Goal: Task Accomplishment & Management: Use online tool/utility

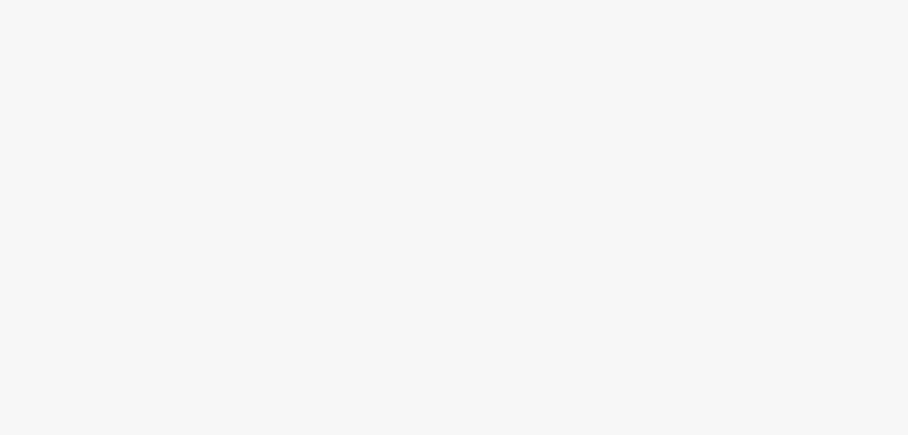
click at [428, 130] on body at bounding box center [454, 217] width 908 height 435
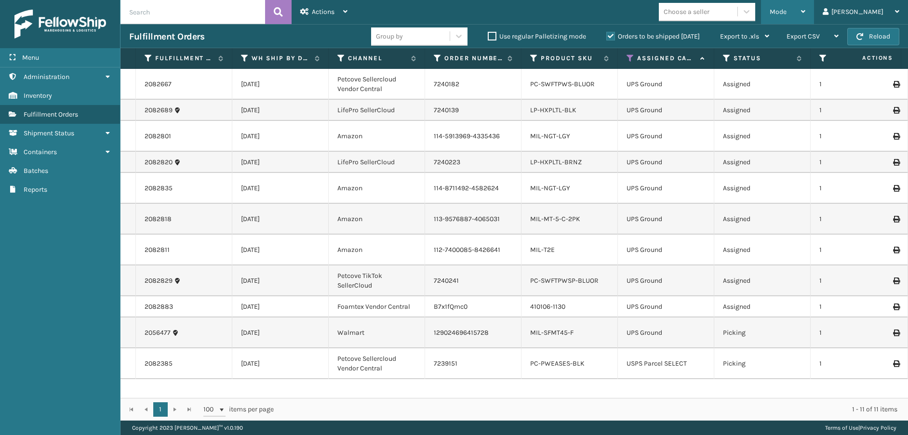
click at [787, 14] on span "Mode" at bounding box center [778, 12] width 17 height 8
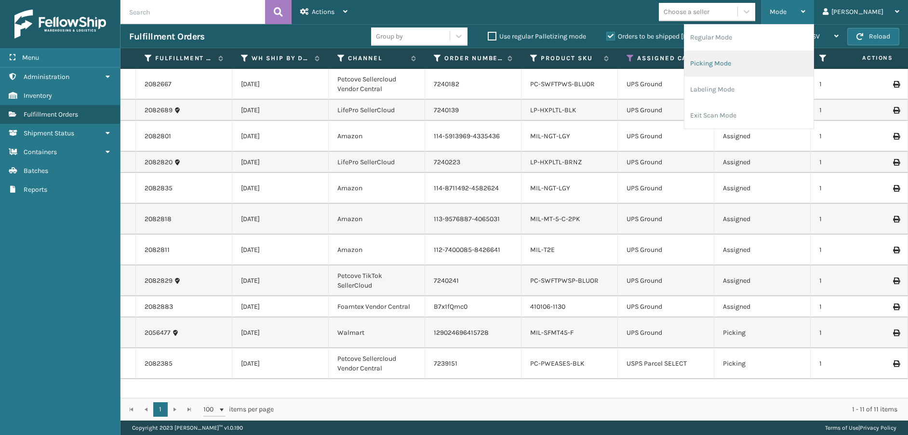
click at [801, 62] on li "Picking Mode" at bounding box center [749, 64] width 129 height 26
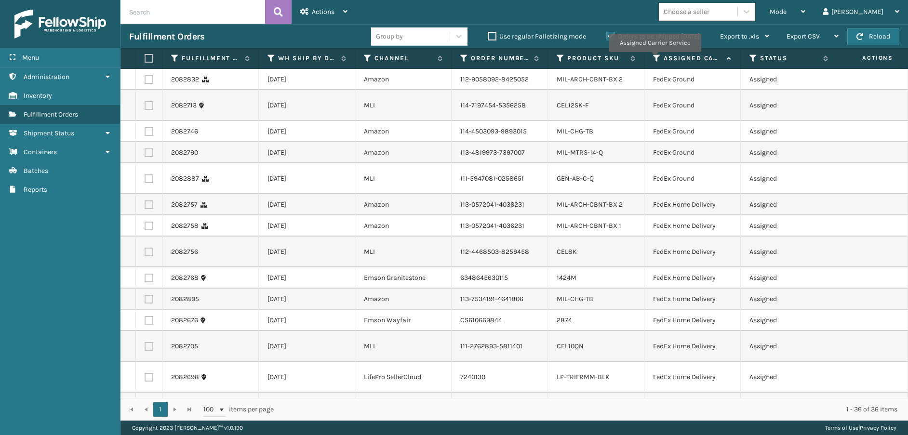
click at [655, 59] on icon at bounding box center [657, 58] width 8 height 9
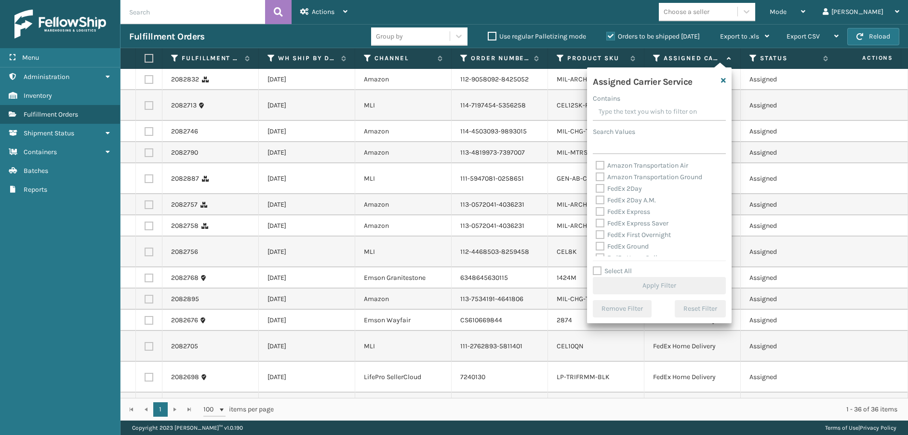
click at [600, 189] on label "FedEx 2Day" at bounding box center [619, 189] width 46 height 8
click at [596, 189] on input "FedEx 2Day" at bounding box center [596, 186] width 0 height 6
checkbox input "true"
click at [600, 199] on label "FedEx 2Day A.M." at bounding box center [626, 200] width 60 height 8
click at [596, 199] on input "FedEx 2Day A.M." at bounding box center [596, 198] width 0 height 6
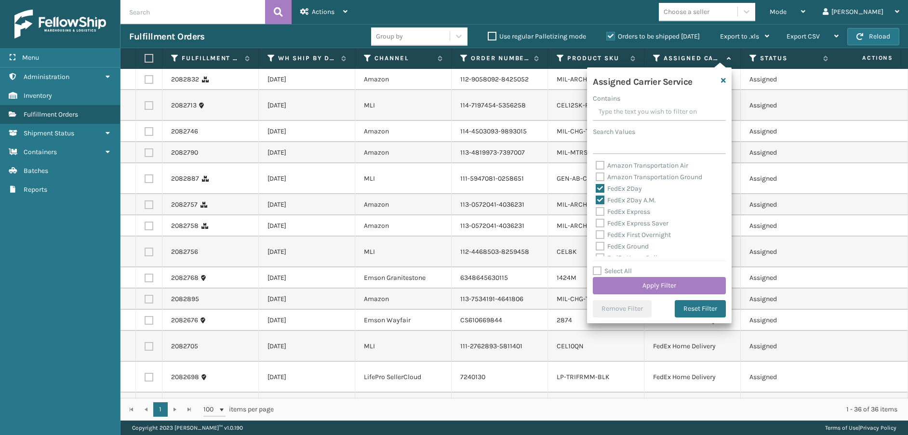
checkbox input "true"
click at [600, 215] on label "FedEx Express" at bounding box center [623, 212] width 54 height 8
click at [596, 213] on input "FedEx Express" at bounding box center [596, 209] width 0 height 6
checkbox input "true"
click at [600, 220] on label "FedEx Express Saver" at bounding box center [632, 223] width 73 height 8
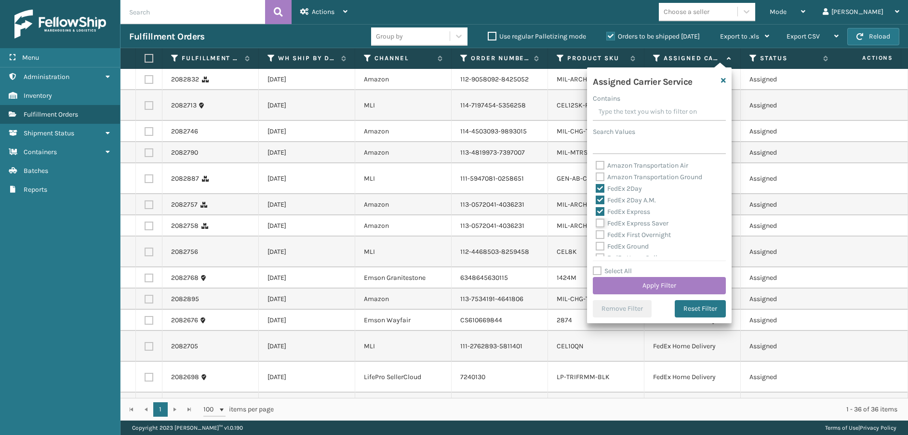
click at [596, 220] on input "FedEx Express Saver" at bounding box center [596, 221] width 0 height 6
checkbox input "true"
click at [599, 234] on label "FedEx First Overnight" at bounding box center [633, 235] width 75 height 8
click at [596, 234] on input "FedEx First Overnight" at bounding box center [596, 233] width 0 height 6
checkbox input "true"
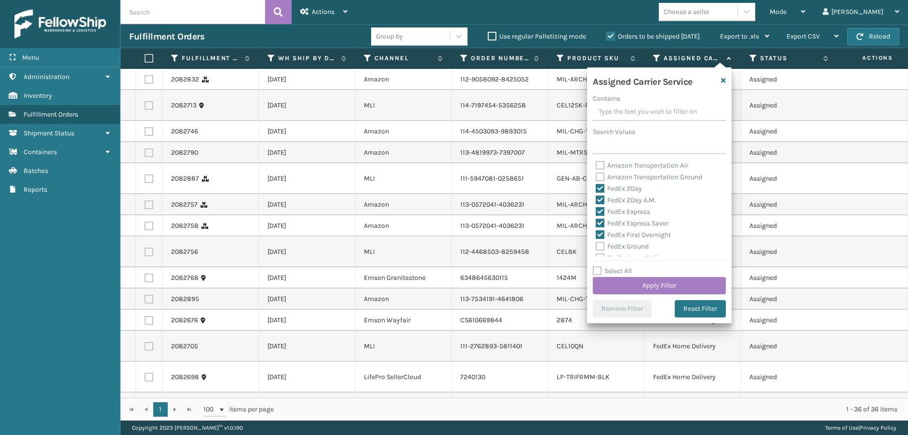
click at [601, 249] on label "FedEx Ground" at bounding box center [622, 247] width 53 height 8
click at [596, 247] on input "FedEx Ground" at bounding box center [596, 244] width 0 height 6
checkbox input "true"
click at [600, 208] on label "FedEx Home Delivery" at bounding box center [633, 210] width 74 height 8
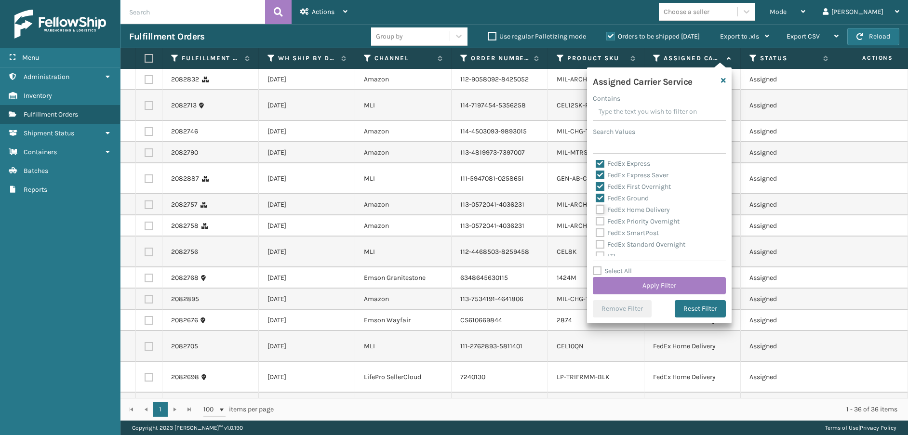
click at [596, 208] on input "FedEx Home Delivery" at bounding box center [596, 207] width 0 height 6
checkbox input "true"
click at [600, 222] on label "FedEx Priority Overnight" at bounding box center [638, 221] width 84 height 8
click at [596, 222] on input "FedEx Priority Overnight" at bounding box center [596, 219] width 0 height 6
checkbox input "true"
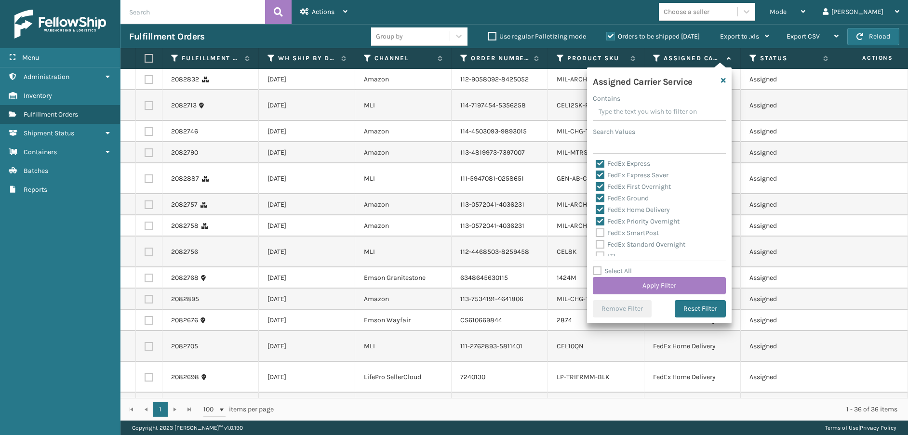
click at [599, 231] on label "FedEx SmartPost" at bounding box center [627, 233] width 63 height 8
click at [596, 231] on input "FedEx SmartPost" at bounding box center [596, 231] width 0 height 6
checkbox input "true"
click at [599, 244] on label "FedEx Standard Overnight" at bounding box center [641, 245] width 90 height 8
click at [596, 244] on input "FedEx Standard Overnight" at bounding box center [596, 242] width 0 height 6
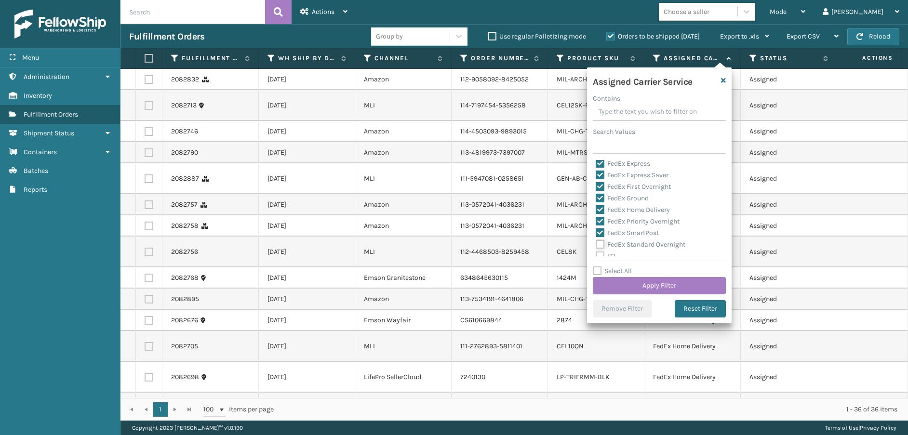
checkbox input "true"
click at [622, 283] on button "Apply Filter" at bounding box center [659, 285] width 133 height 17
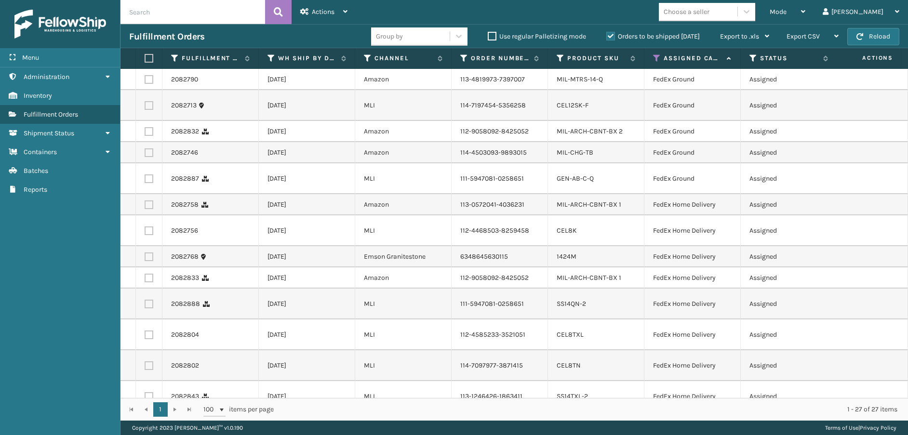
click at [149, 63] on th at bounding box center [149, 58] width 27 height 21
click at [149, 59] on label at bounding box center [148, 58] width 6 height 9
click at [145, 59] on input "checkbox" at bounding box center [145, 58] width 0 height 6
checkbox input "true"
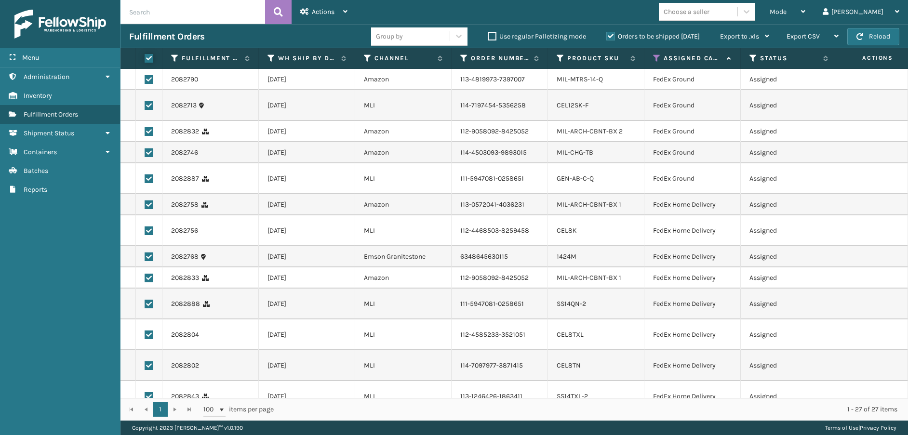
checkbox input "true"
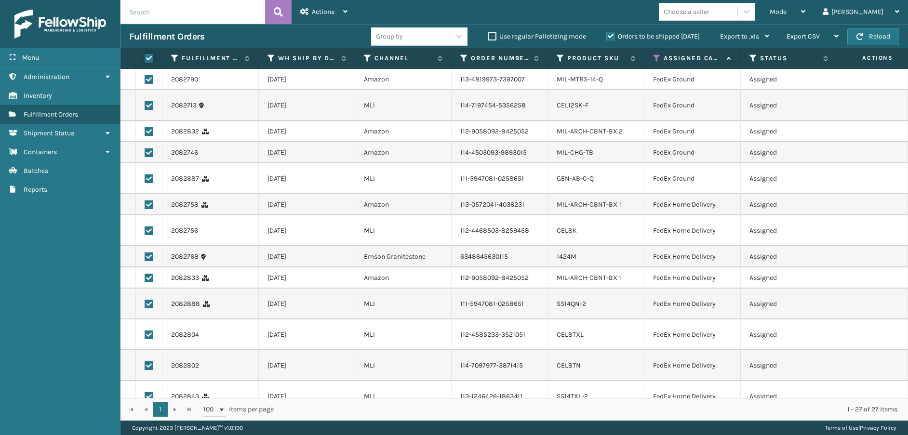
checkbox input "true"
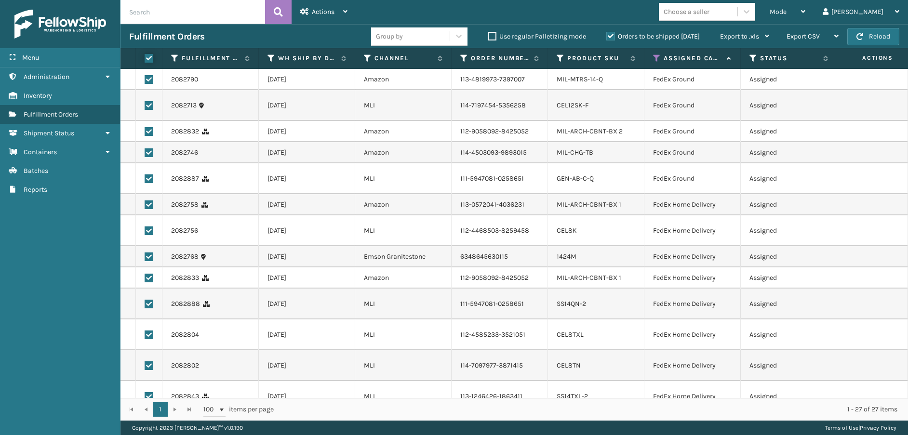
checkbox input "true"
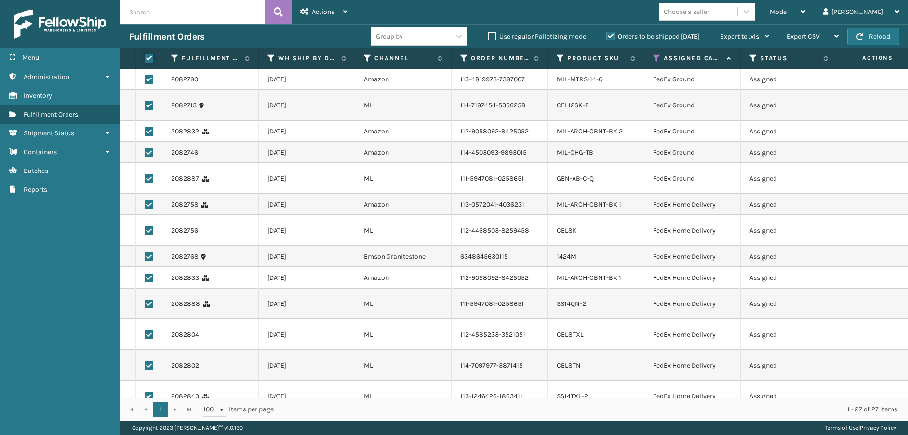
checkbox input "true"
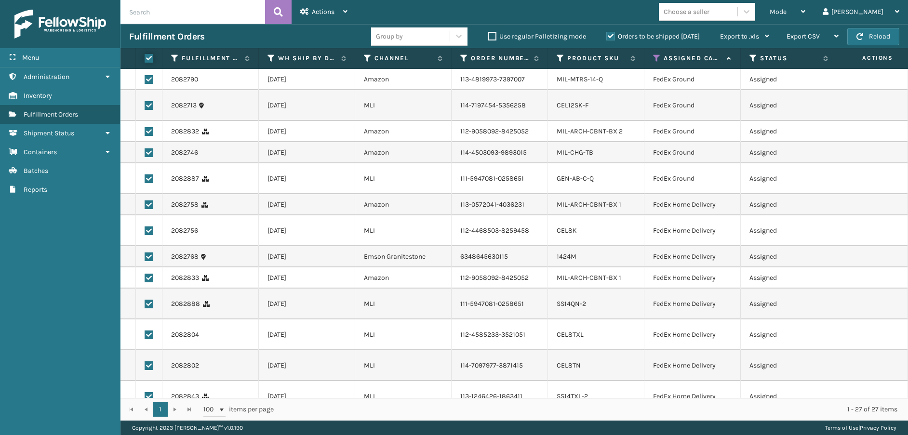
checkbox input "true"
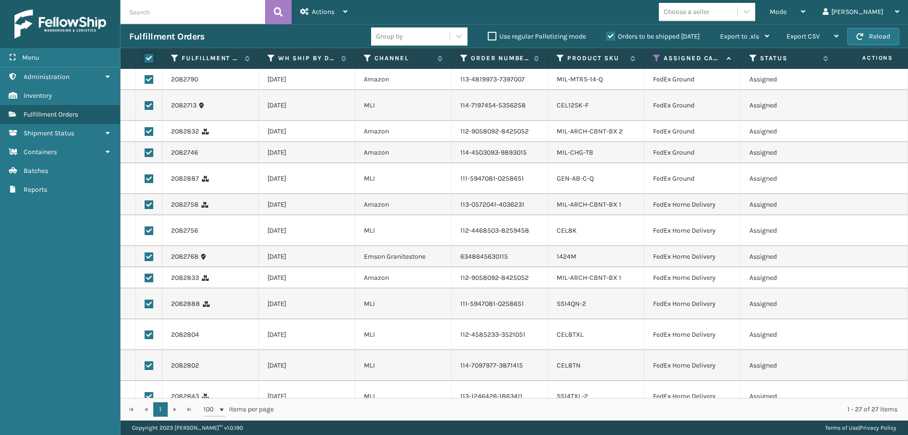
checkbox input "true"
click at [330, 20] on div "Actions" at bounding box center [323, 12] width 47 height 24
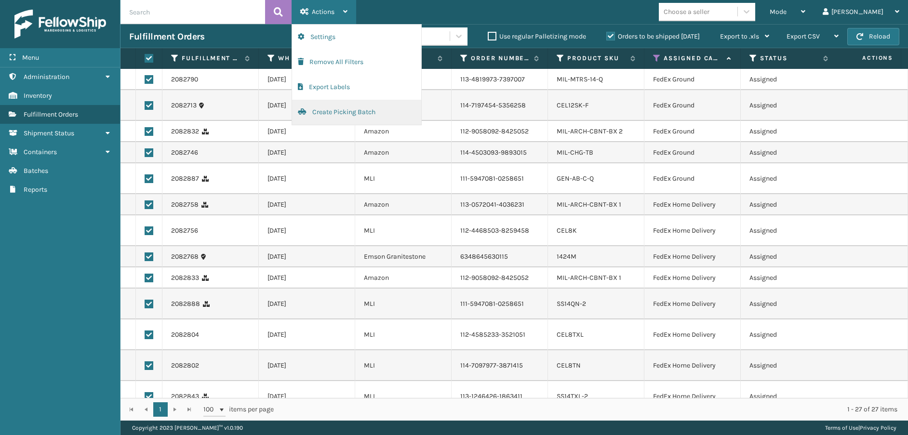
click at [335, 108] on button "Create Picking Batch" at bounding box center [356, 112] width 129 height 25
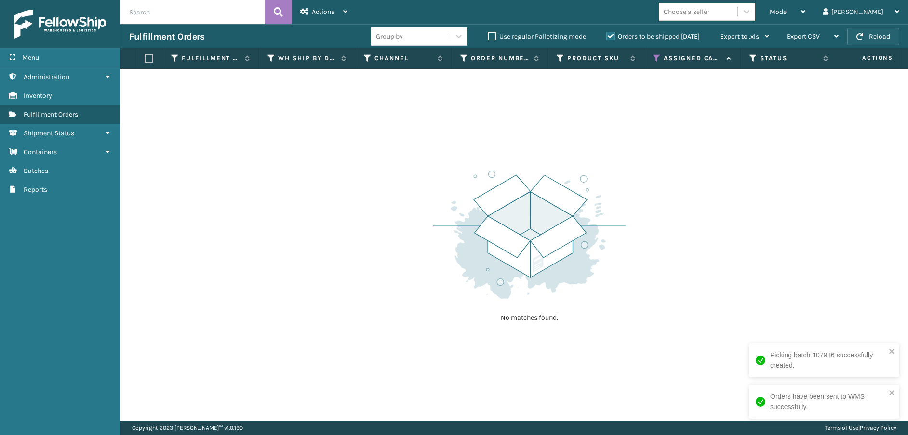
click at [889, 29] on button "Reload" at bounding box center [874, 36] width 52 height 17
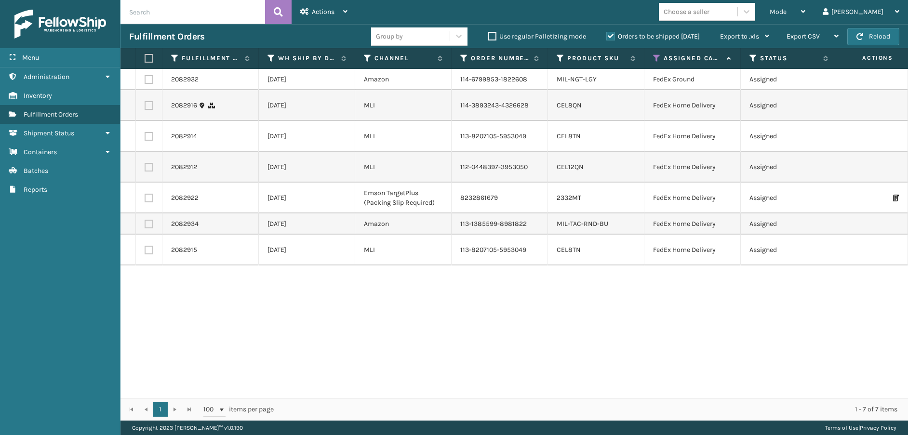
click at [150, 54] on th at bounding box center [149, 58] width 27 height 21
click at [150, 56] on label at bounding box center [148, 58] width 6 height 9
click at [145, 56] on input "checkbox" at bounding box center [145, 58] width 0 height 6
checkbox input "true"
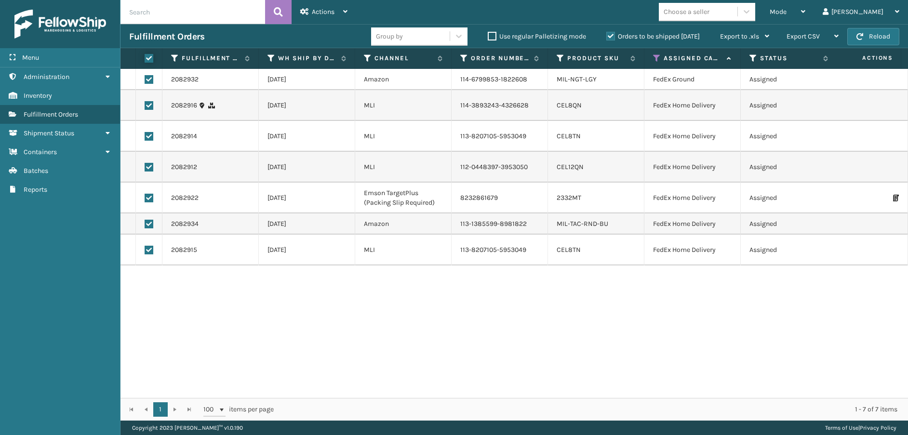
checkbox input "true"
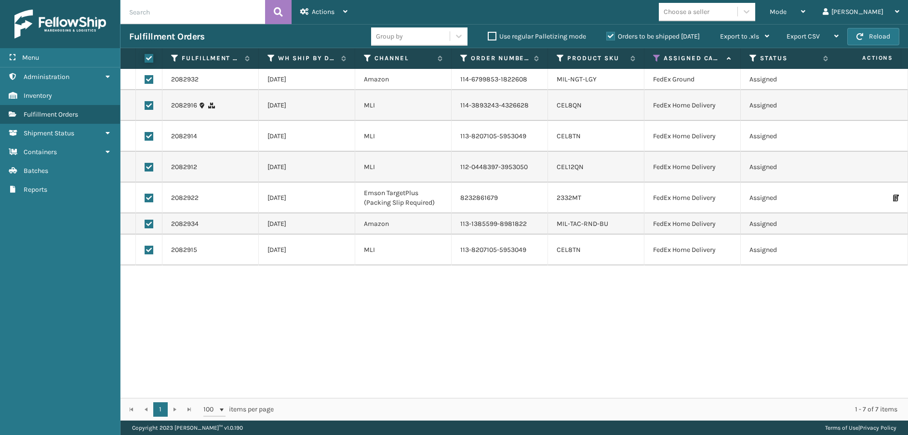
checkbox input "true"
click at [319, 13] on span "Actions" at bounding box center [323, 12] width 23 height 8
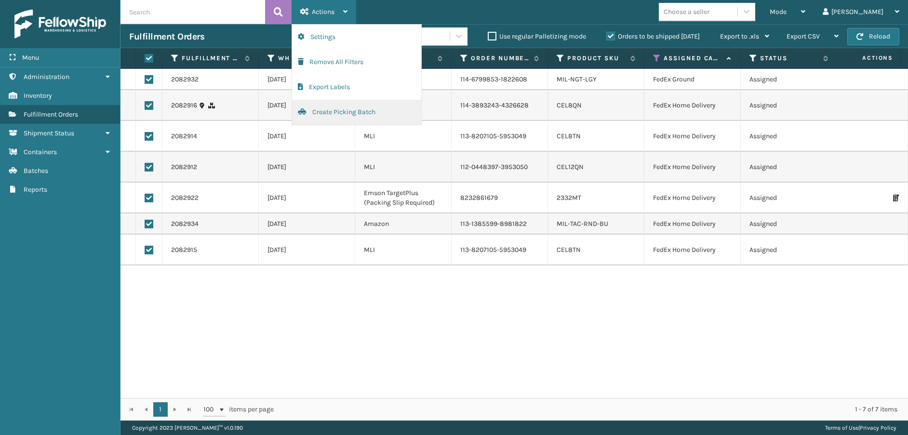
click at [335, 108] on button "Create Picking Batch" at bounding box center [356, 112] width 129 height 25
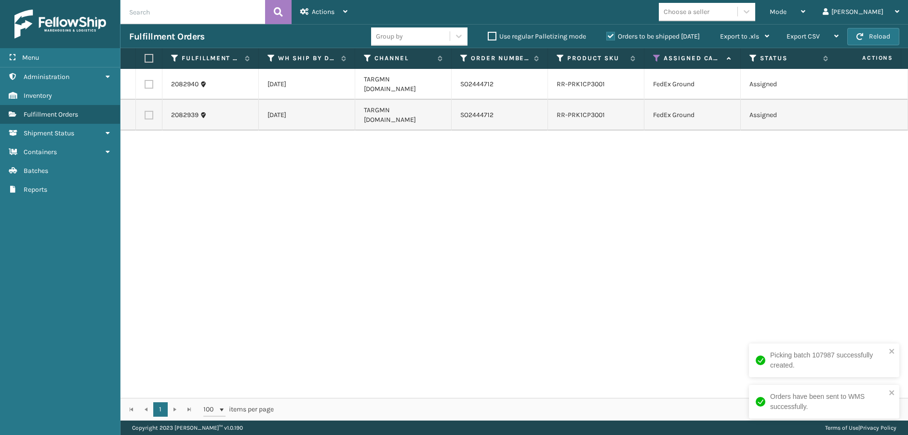
click at [146, 57] on label at bounding box center [148, 58] width 6 height 9
click at [145, 57] on input "checkbox" at bounding box center [145, 58] width 0 height 6
checkbox input "true"
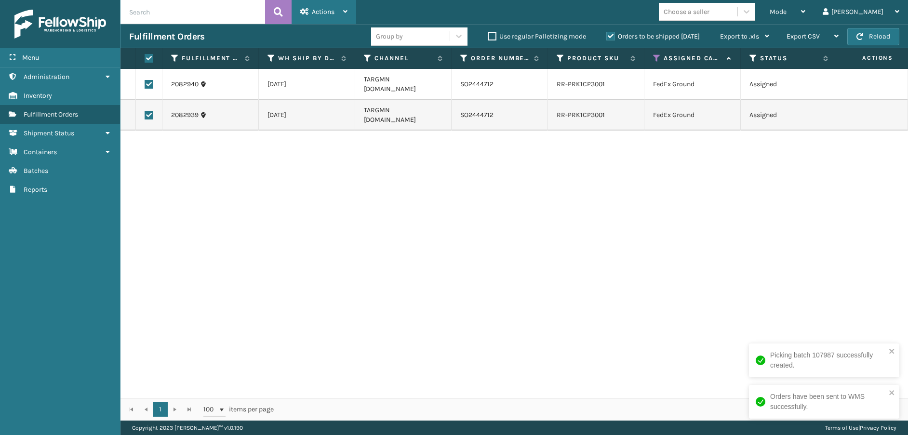
click at [330, 14] on span "Actions" at bounding box center [323, 12] width 23 height 8
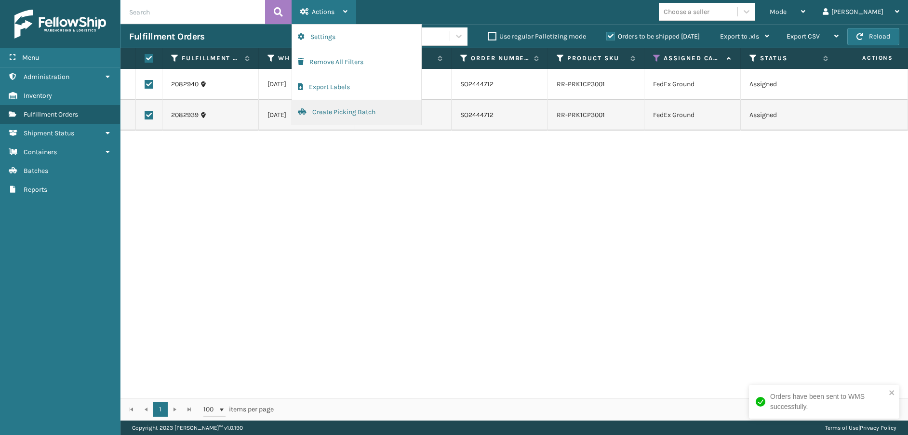
click at [342, 106] on button "Create Picking Batch" at bounding box center [356, 112] width 129 height 25
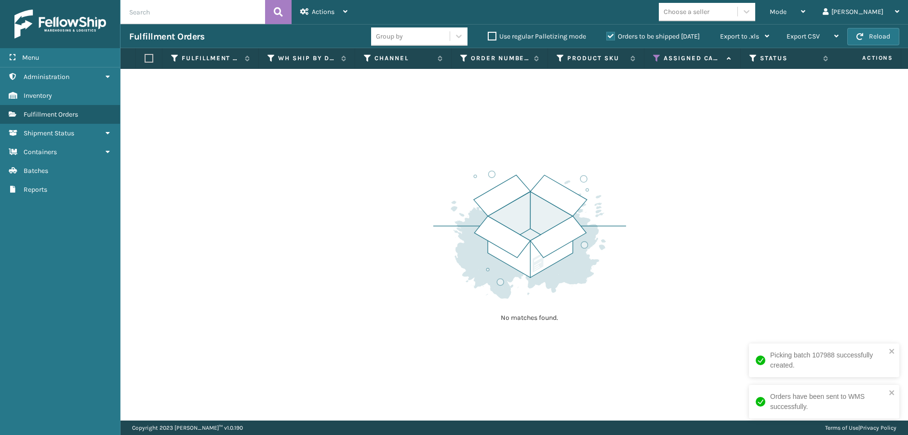
click at [658, 59] on icon at bounding box center [657, 58] width 8 height 9
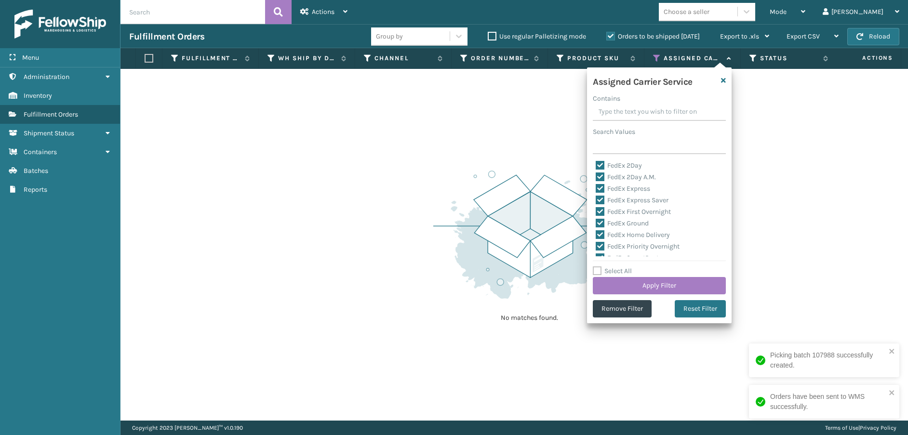
click at [601, 271] on label "Select All" at bounding box center [612, 271] width 39 height 8
click at [601, 267] on input "Select All" at bounding box center [665, 266] width 145 height 1
checkbox input "true"
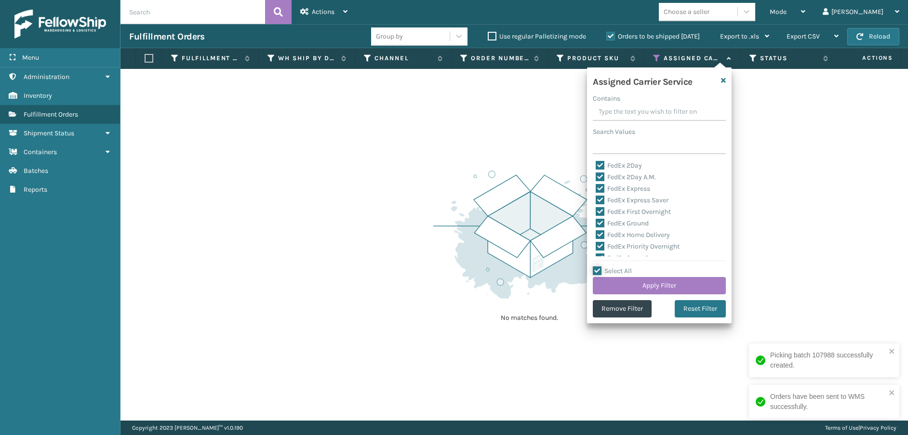
checkbox input "true"
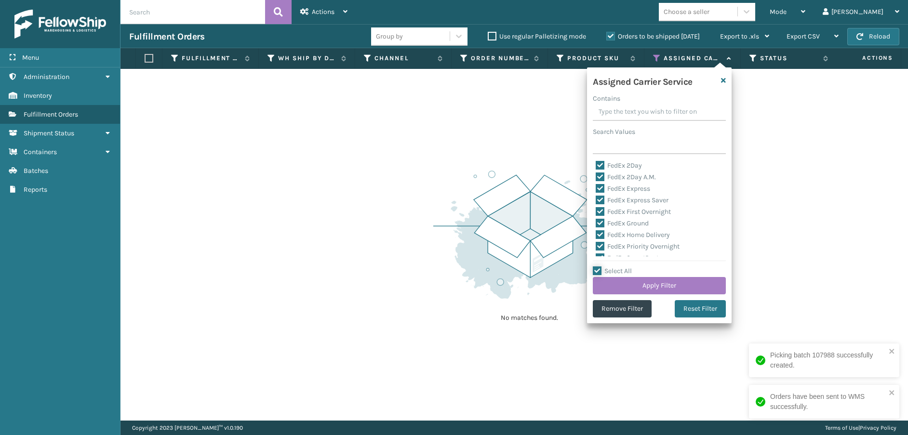
checkbox input "true"
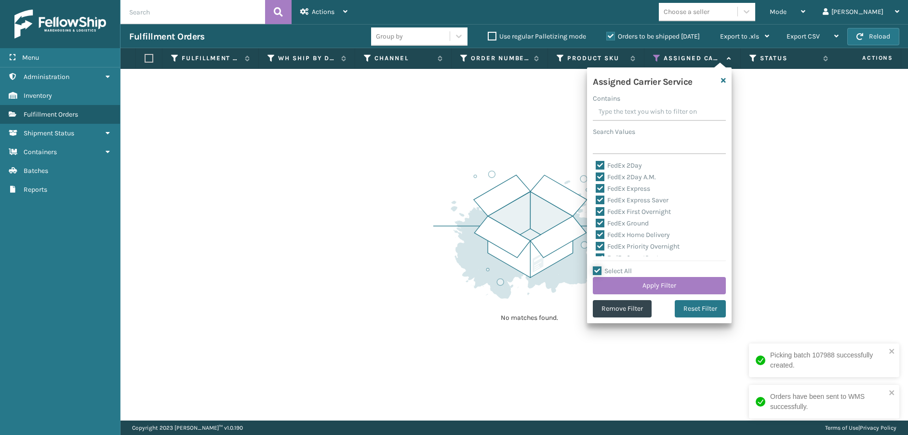
checkbox input "true"
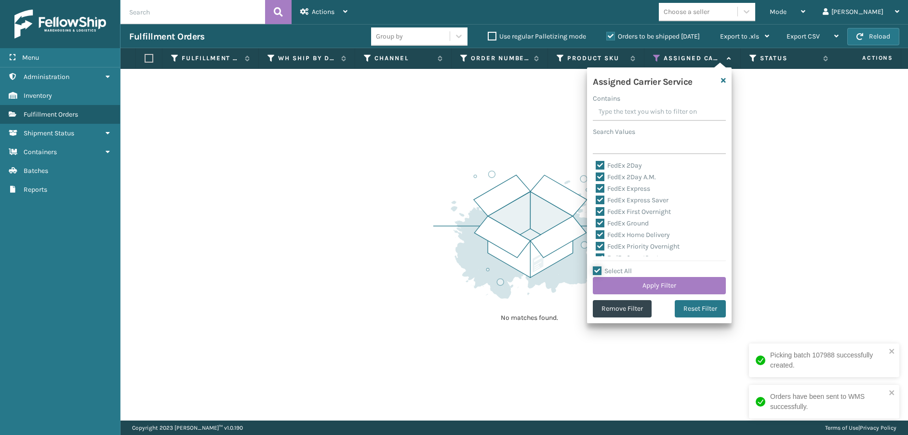
checkbox input "true"
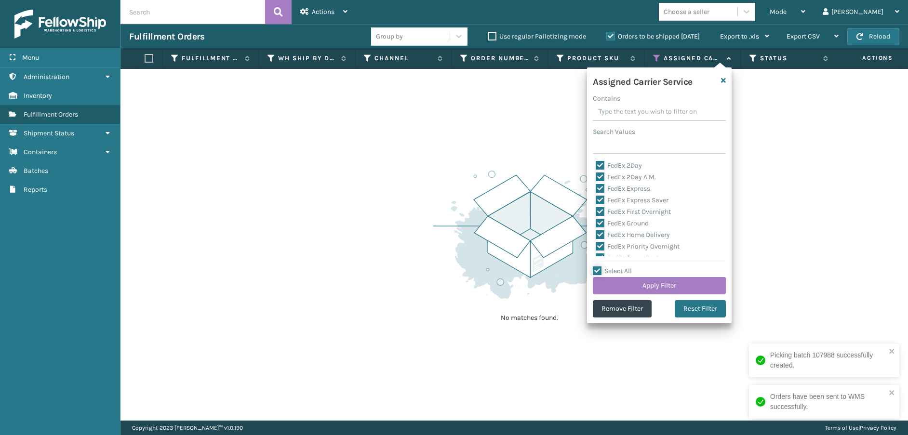
checkbox input "true"
click at [601, 271] on label "Select All" at bounding box center [612, 271] width 39 height 8
click at [601, 267] on input "Select All" at bounding box center [665, 266] width 145 height 1
checkbox input "false"
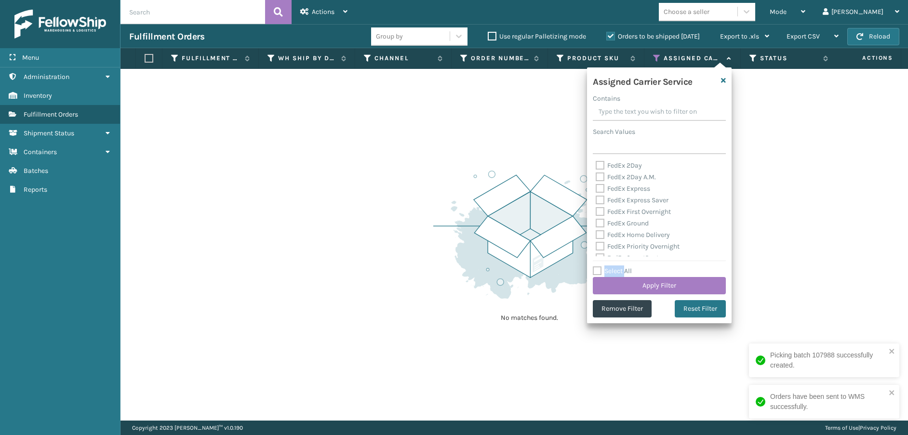
checkbox input "false"
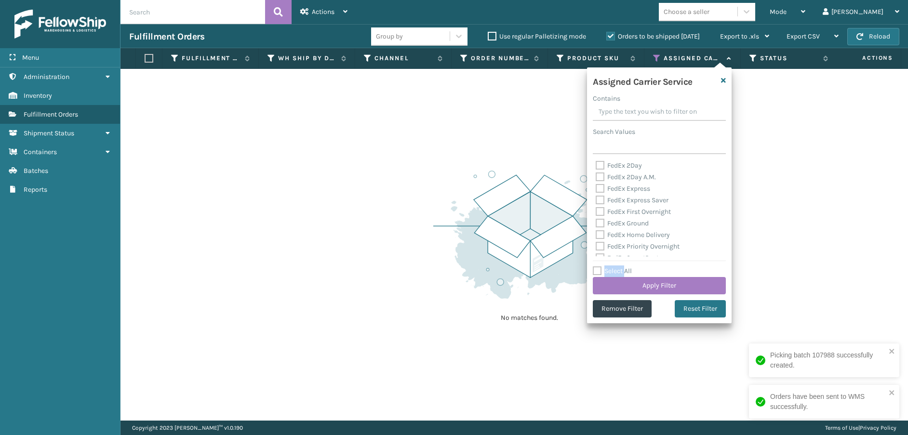
checkbox input "false"
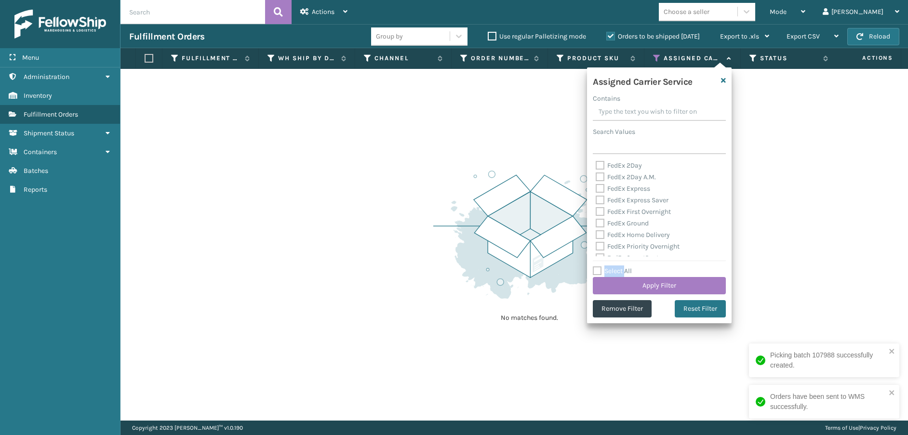
checkbox input "false"
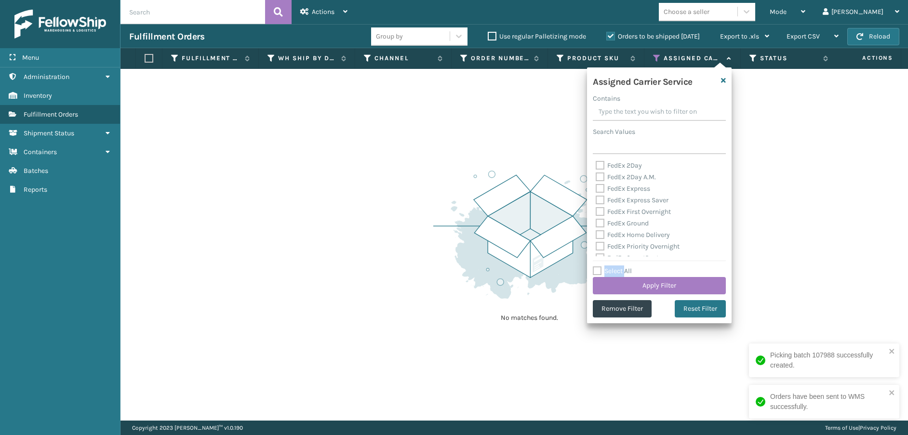
checkbox input "false"
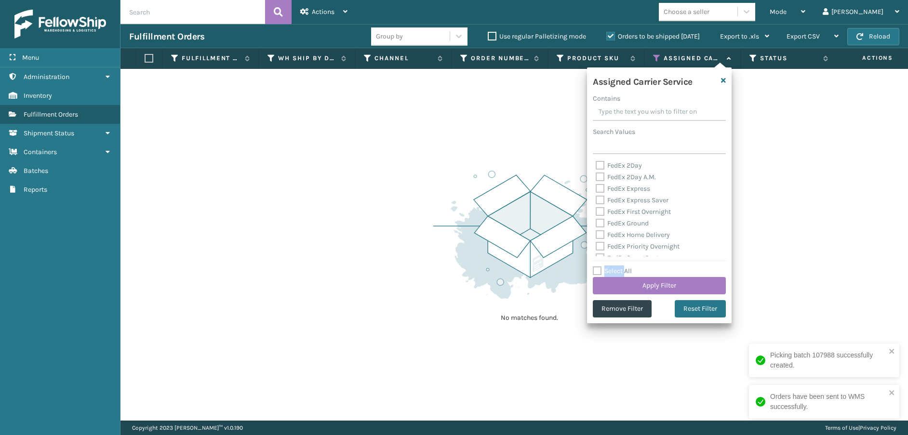
checkbox input "false"
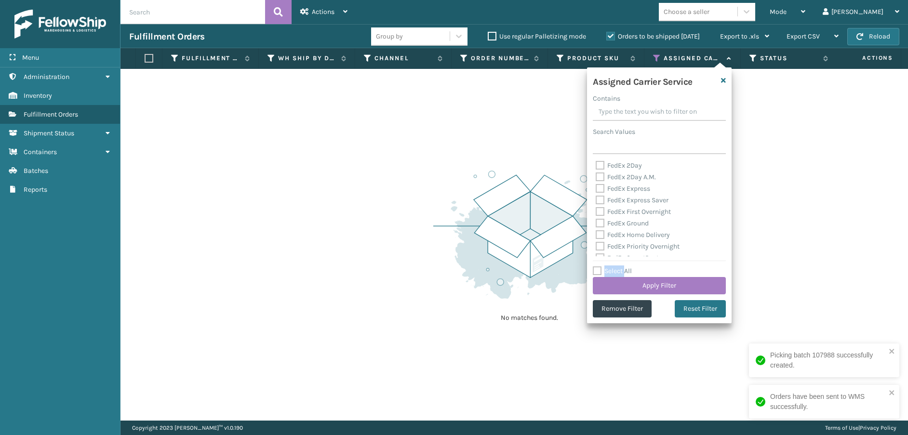
checkbox input "false"
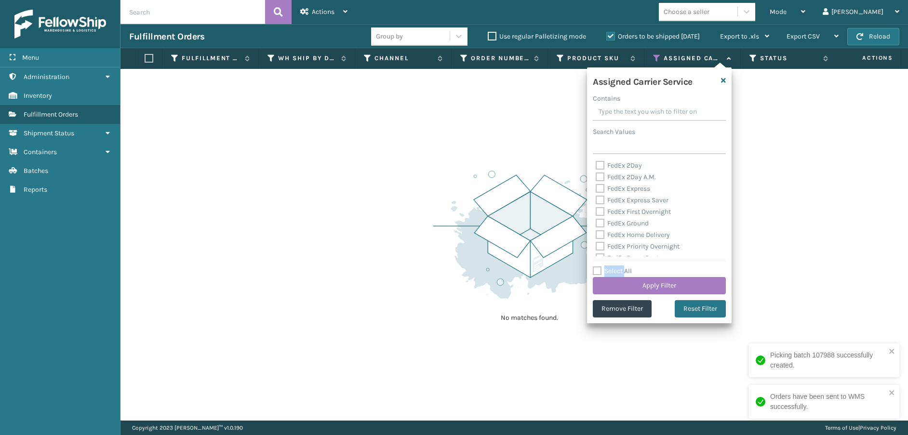
checkbox input "false"
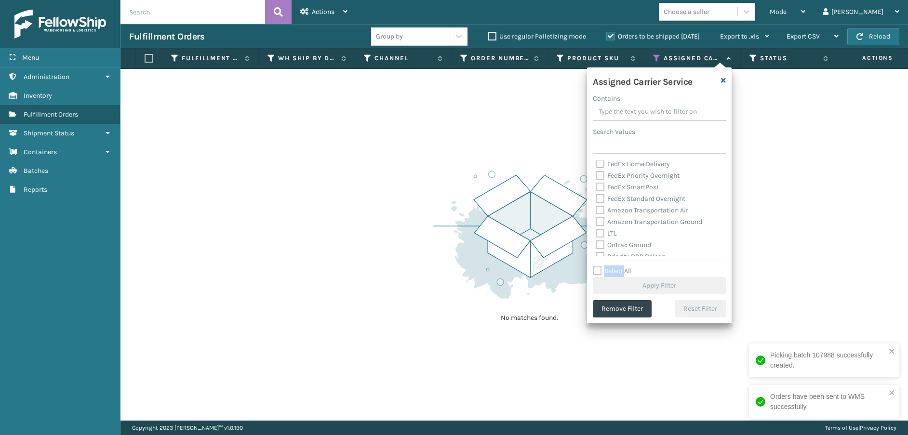
scroll to position [96, 0]
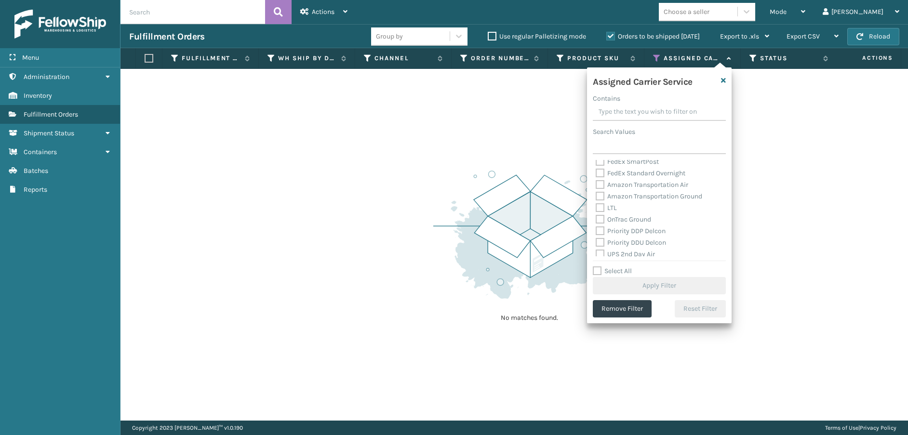
click at [600, 184] on label "Amazon Transportation Air" at bounding box center [642, 185] width 93 height 8
click at [596, 184] on input "Amazon Transportation Air" at bounding box center [596, 182] width 0 height 6
checkbox input "true"
click at [601, 196] on label "Amazon Transportation Ground" at bounding box center [649, 196] width 107 height 8
click at [596, 196] on input "Amazon Transportation Ground" at bounding box center [596, 194] width 0 height 6
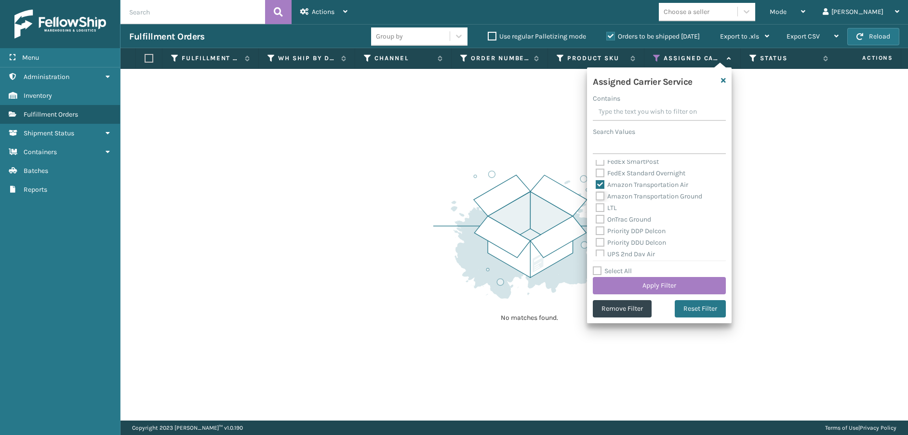
checkbox input "true"
click at [619, 287] on button "Apply Filter" at bounding box center [659, 285] width 133 height 17
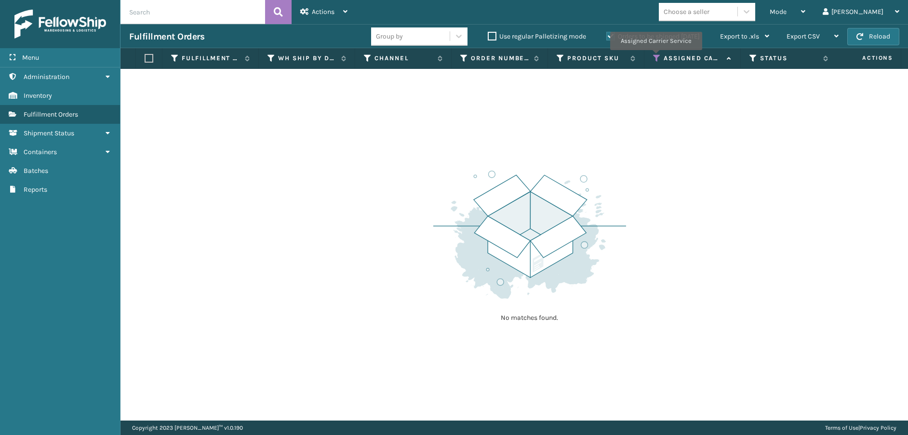
click at [656, 57] on icon at bounding box center [657, 58] width 8 height 9
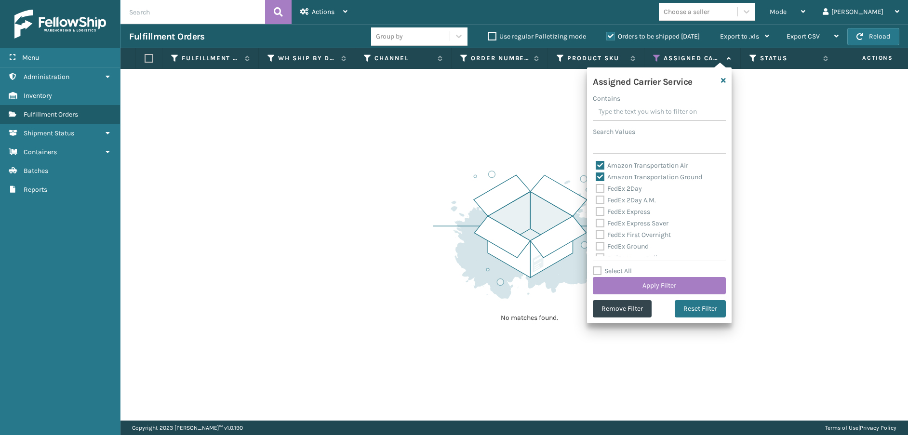
click at [599, 163] on label "Amazon Transportation Air" at bounding box center [642, 166] width 93 height 8
click at [596, 163] on input "Amazon Transportation Air" at bounding box center [596, 163] width 0 height 6
checkbox input "false"
click at [598, 176] on label "Amazon Transportation Ground" at bounding box center [649, 177] width 107 height 8
click at [596, 176] on input "Amazon Transportation Ground" at bounding box center [596, 175] width 0 height 6
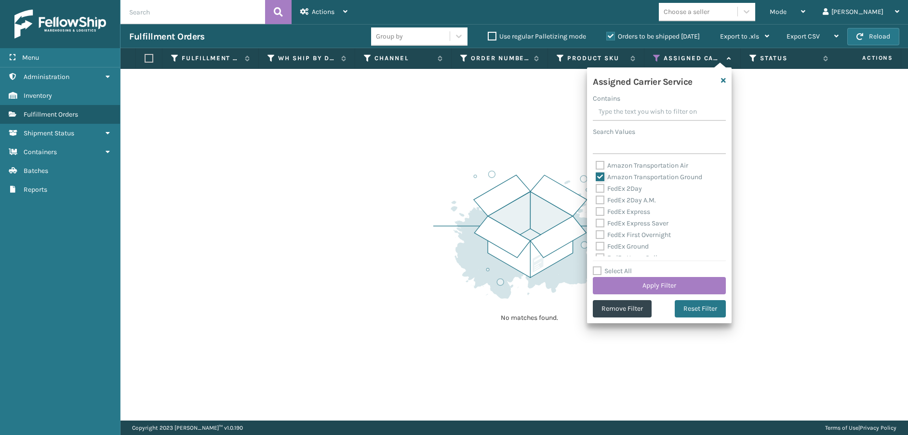
checkbox input "false"
click at [600, 188] on label "FedEx 2Day" at bounding box center [619, 189] width 46 height 8
click at [596, 188] on input "FedEx 2Day" at bounding box center [596, 186] width 0 height 6
checkbox input "true"
click at [600, 201] on label "FedEx 2Day A.M." at bounding box center [626, 200] width 60 height 8
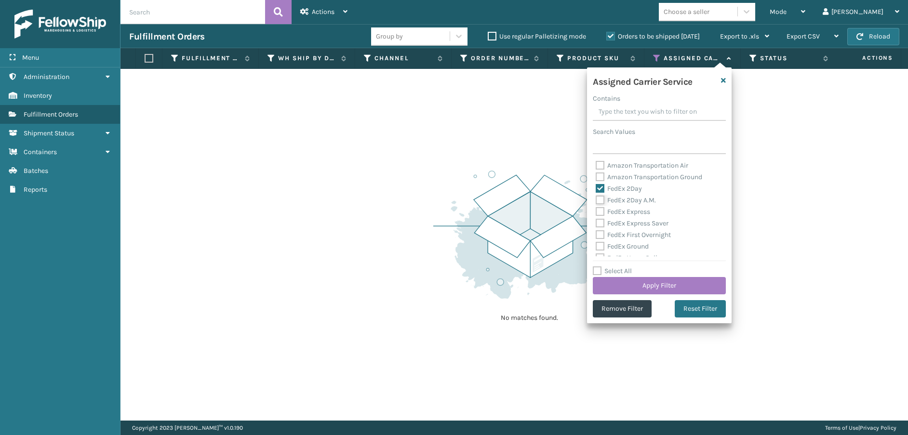
click at [596, 201] on input "FedEx 2Day A.M." at bounding box center [596, 198] width 0 height 6
checkbox input "true"
click at [600, 213] on label "FedEx Express" at bounding box center [623, 212] width 54 height 8
click at [596, 213] on input "FedEx Express" at bounding box center [596, 209] width 0 height 6
checkbox input "true"
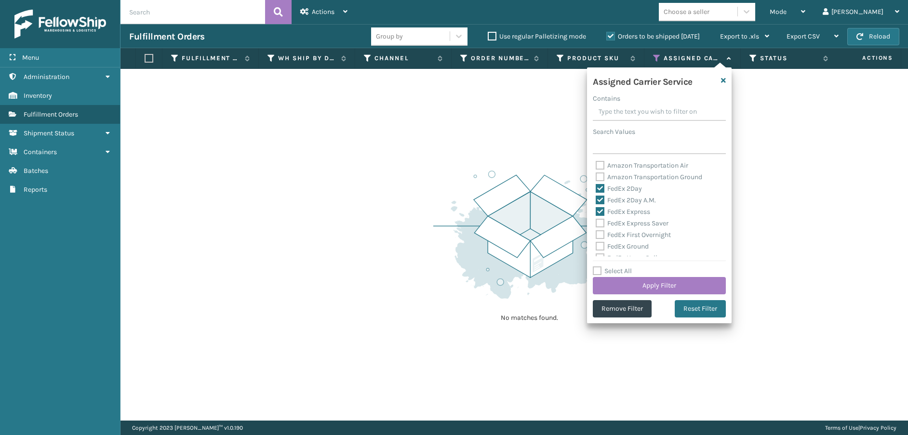
click at [600, 220] on label "FedEx Express Saver" at bounding box center [632, 223] width 73 height 8
click at [596, 220] on input "FedEx Express Saver" at bounding box center [596, 221] width 0 height 6
checkbox input "true"
click at [600, 234] on label "FedEx First Overnight" at bounding box center [633, 235] width 75 height 8
click at [596, 234] on input "FedEx First Overnight" at bounding box center [596, 233] width 0 height 6
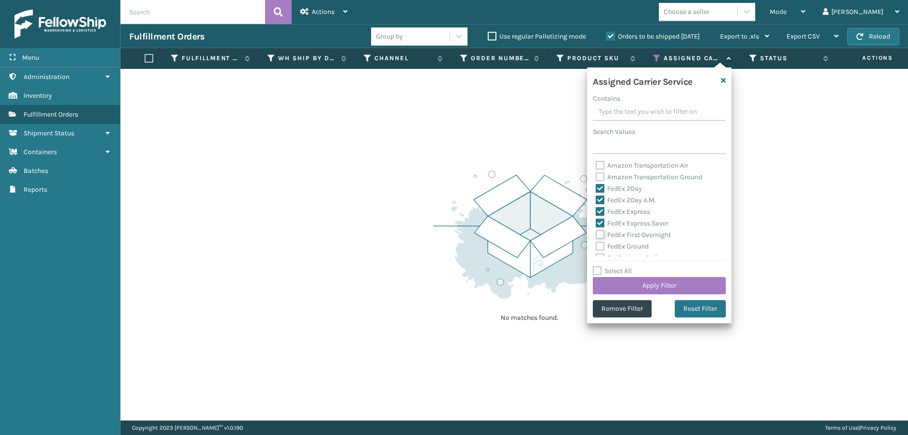
checkbox input "true"
click at [600, 249] on label "FedEx Ground" at bounding box center [622, 247] width 53 height 8
click at [596, 247] on input "FedEx Ground" at bounding box center [596, 244] width 0 height 6
checkbox input "true"
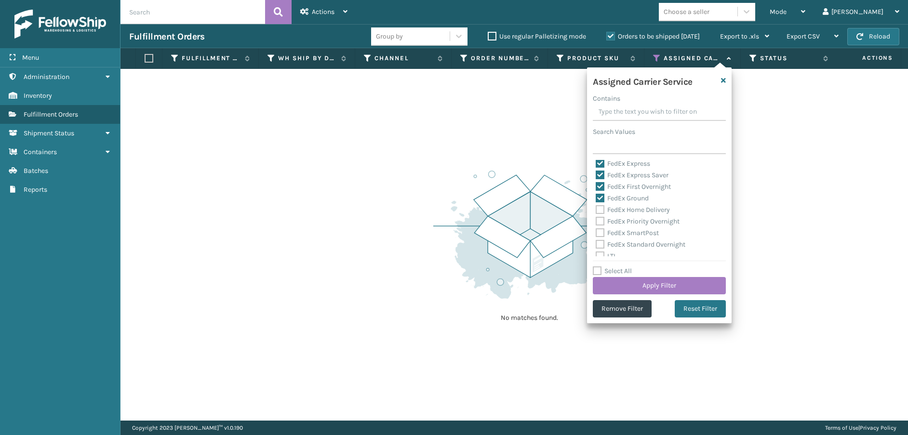
click at [602, 213] on label "FedEx Home Delivery" at bounding box center [633, 210] width 74 height 8
click at [596, 211] on input "FedEx Home Delivery" at bounding box center [596, 207] width 0 height 6
checkbox input "true"
click at [601, 219] on label "FedEx Priority Overnight" at bounding box center [638, 221] width 84 height 8
click at [596, 219] on input "FedEx Priority Overnight" at bounding box center [596, 219] width 0 height 6
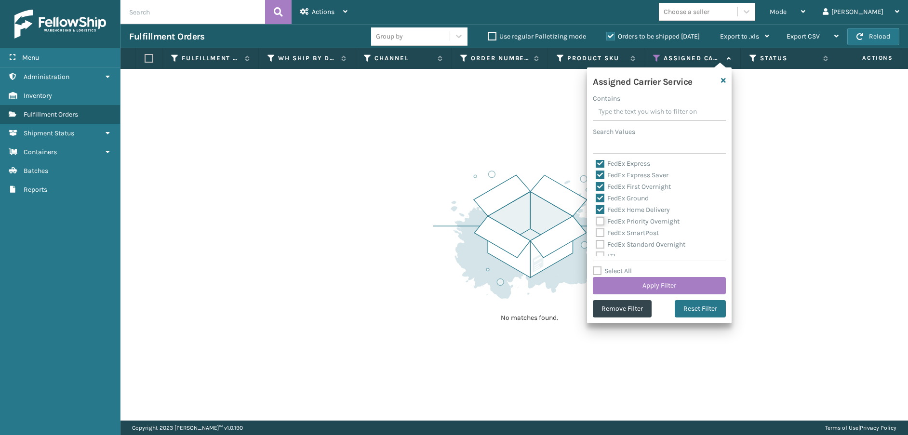
checkbox input "true"
click at [602, 230] on label "FedEx SmartPost" at bounding box center [627, 233] width 63 height 8
click at [596, 230] on input "FedEx SmartPost" at bounding box center [596, 231] width 0 height 6
checkbox input "true"
click at [600, 241] on label "FedEx Standard Overnight" at bounding box center [641, 245] width 90 height 8
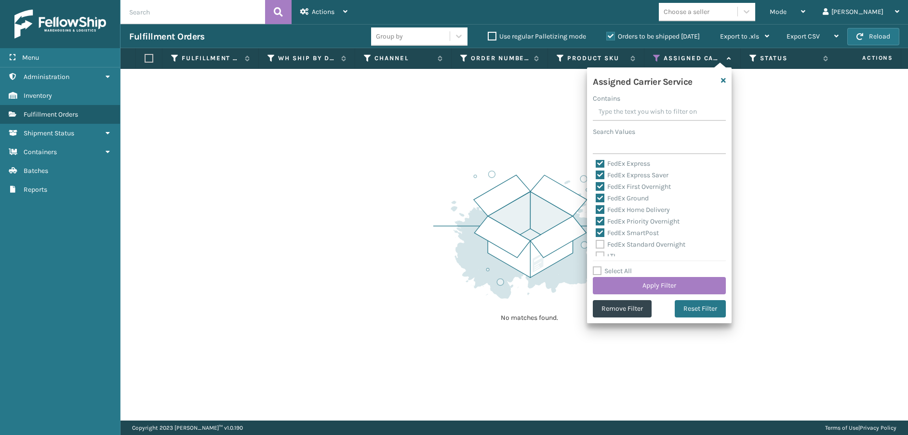
click at [596, 241] on input "FedEx Standard Overnight" at bounding box center [596, 242] width 0 height 6
checkbox input "true"
click at [624, 286] on button "Apply Filter" at bounding box center [659, 285] width 133 height 17
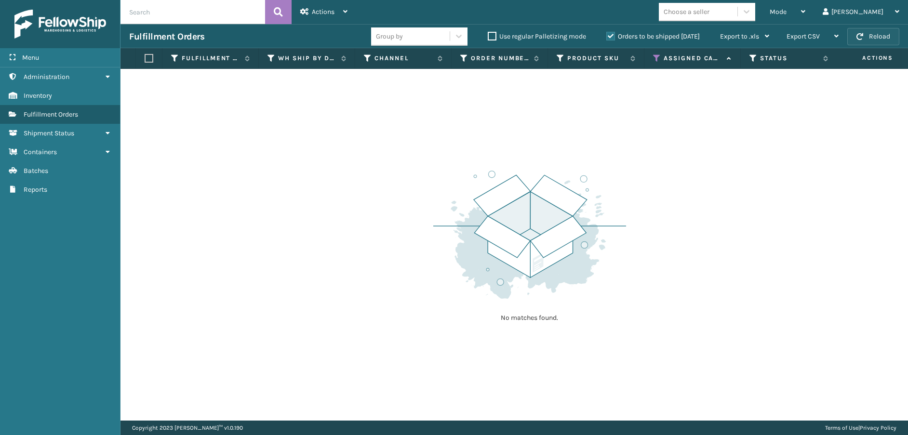
click at [859, 34] on span "button" at bounding box center [860, 36] width 7 height 7
click at [653, 60] on th "Assigned Carrier Service" at bounding box center [693, 58] width 96 height 21
click at [659, 54] on icon at bounding box center [657, 58] width 8 height 9
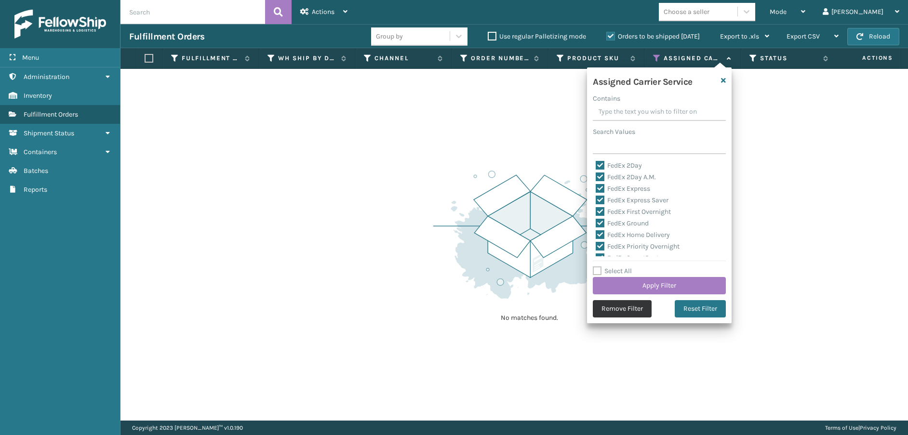
click at [632, 307] on button "Remove Filter" at bounding box center [622, 308] width 59 height 17
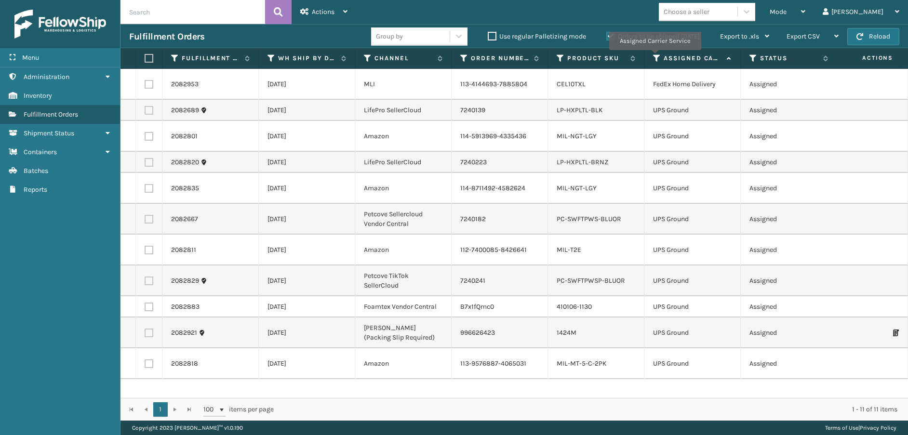
click at [655, 57] on icon at bounding box center [657, 58] width 8 height 9
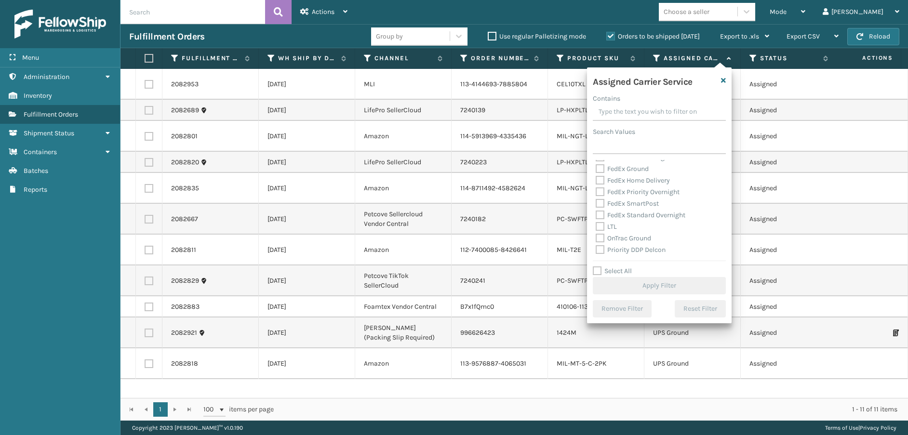
scroll to position [145, 0]
click at [600, 206] on label "UPS 2nd Day Air" at bounding box center [625, 206] width 59 height 8
click at [596, 206] on input "UPS 2nd Day Air" at bounding box center [596, 204] width 0 height 6
checkbox input "true"
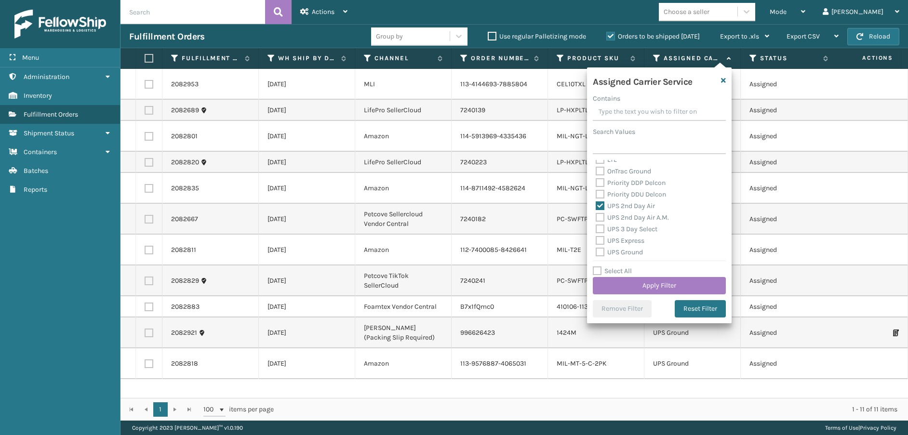
click at [601, 221] on label "UPS 2nd Day Air A.M." at bounding box center [632, 218] width 73 height 8
click at [596, 218] on input "UPS 2nd Day Air A.M." at bounding box center [596, 215] width 0 height 6
checkbox input "true"
click at [601, 227] on label "UPS 3 Day Select" at bounding box center [627, 229] width 62 height 8
click at [596, 227] on input "UPS 3 Day Select" at bounding box center [596, 227] width 0 height 6
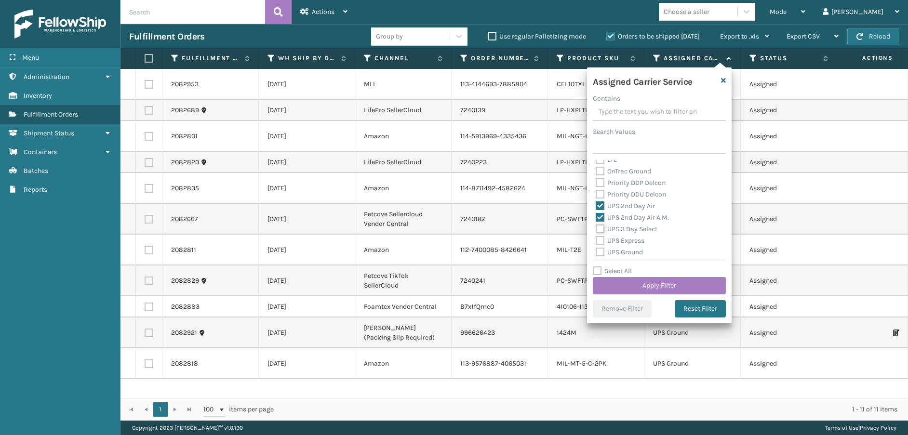
checkbox input "true"
click at [599, 242] on label "UPS Express" at bounding box center [620, 241] width 49 height 8
click at [596, 242] on input "UPS Express" at bounding box center [596, 238] width 0 height 6
checkbox input "true"
click at [598, 251] on label "UPS Ground" at bounding box center [619, 252] width 47 height 8
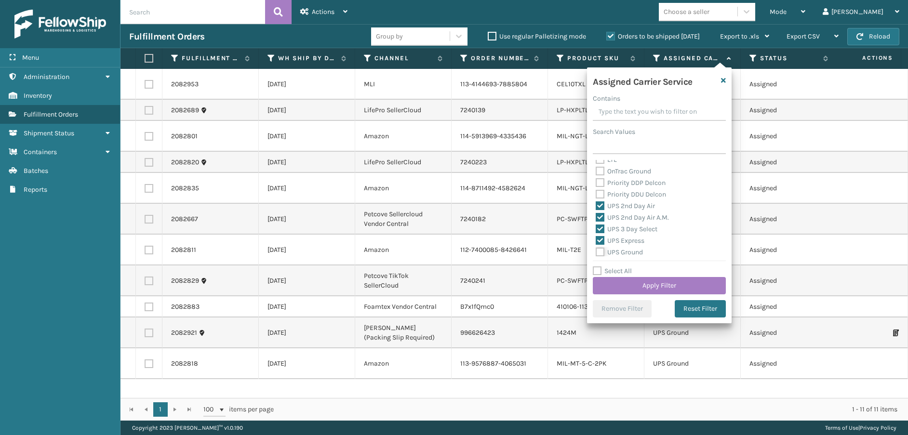
click at [596, 251] on input "UPS Ground" at bounding box center [596, 250] width 0 height 6
checkbox input "true"
click at [601, 167] on label "UPS Next Day Air" at bounding box center [627, 167] width 62 height 8
click at [596, 167] on input "UPS Next Day Air" at bounding box center [596, 165] width 0 height 6
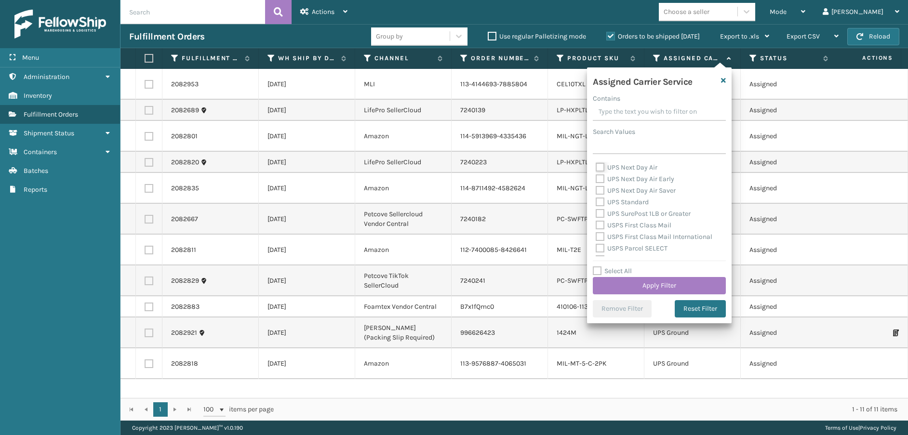
checkbox input "true"
click at [603, 227] on label "UPS Next Day Air Early" at bounding box center [635, 227] width 79 height 8
click at [596, 227] on input "UPS Next Day Air Early" at bounding box center [596, 225] width 0 height 6
checkbox input "true"
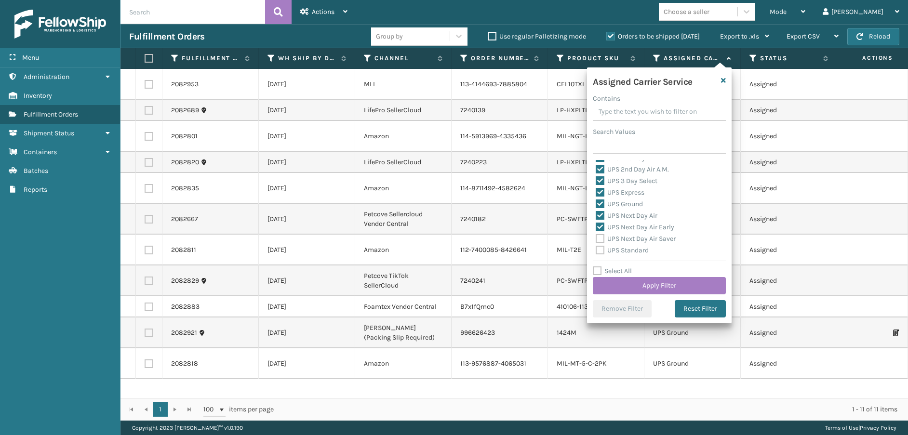
click at [601, 236] on label "UPS Next Day Air Saver" at bounding box center [636, 239] width 80 height 8
click at [596, 236] on input "UPS Next Day Air Saver" at bounding box center [596, 236] width 0 height 6
checkbox input "true"
click at [601, 247] on label "UPS Standard" at bounding box center [622, 250] width 53 height 8
click at [596, 247] on input "UPS Standard" at bounding box center [596, 248] width 0 height 6
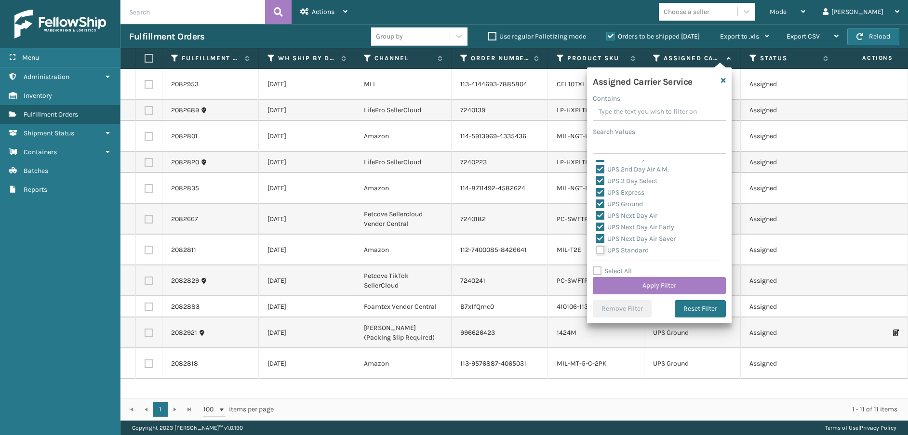
checkbox input "true"
click at [597, 213] on label "UPS SurePost 1LB or Greater" at bounding box center [643, 214] width 95 height 8
click at [596, 213] on input "UPS SurePost 1LB or Greater" at bounding box center [596, 211] width 0 height 6
checkbox input "true"
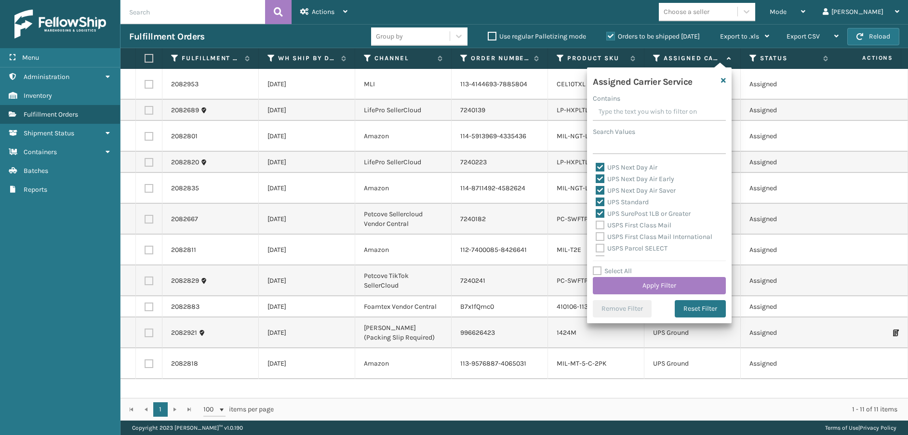
click at [598, 225] on label "USPS First Class Mail" at bounding box center [634, 225] width 76 height 8
click at [596, 225] on input "USPS First Class Mail" at bounding box center [596, 223] width 0 height 6
checkbox input "true"
click at [600, 237] on label "USPS First Class Mail International" at bounding box center [654, 237] width 117 height 8
click at [596, 237] on input "USPS First Class Mail International" at bounding box center [596, 234] width 0 height 6
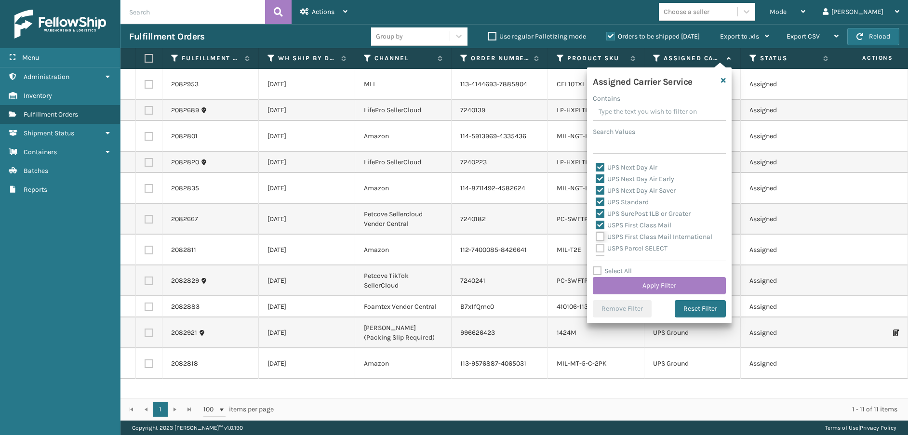
checkbox input "true"
click at [600, 247] on label "USPS Parcel SELECT" at bounding box center [632, 248] width 72 height 8
click at [596, 247] on input "USPS Parcel SELECT" at bounding box center [596, 246] width 0 height 6
checkbox input "true"
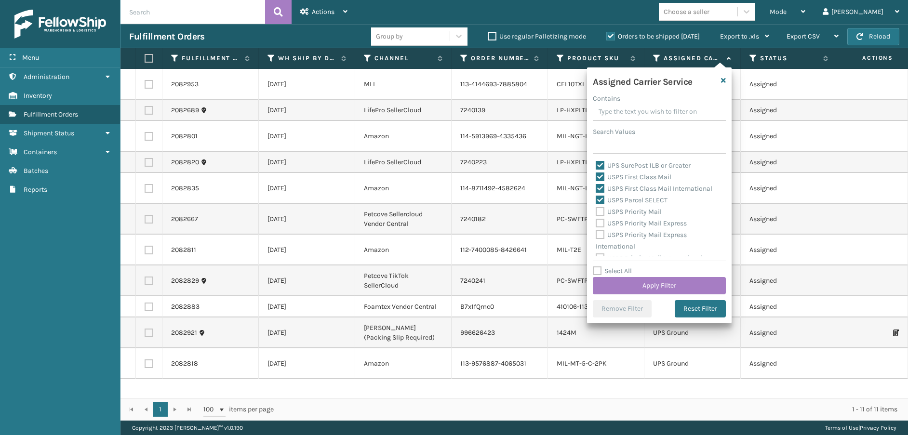
click at [602, 214] on label "USPS Priority Mail" at bounding box center [629, 212] width 66 height 8
click at [596, 213] on input "USPS Priority Mail" at bounding box center [596, 209] width 0 height 6
checkbox input "true"
click at [602, 220] on label "USPS Priority Mail Express" at bounding box center [641, 223] width 91 height 8
click at [596, 220] on input "USPS Priority Mail Express" at bounding box center [596, 221] width 0 height 6
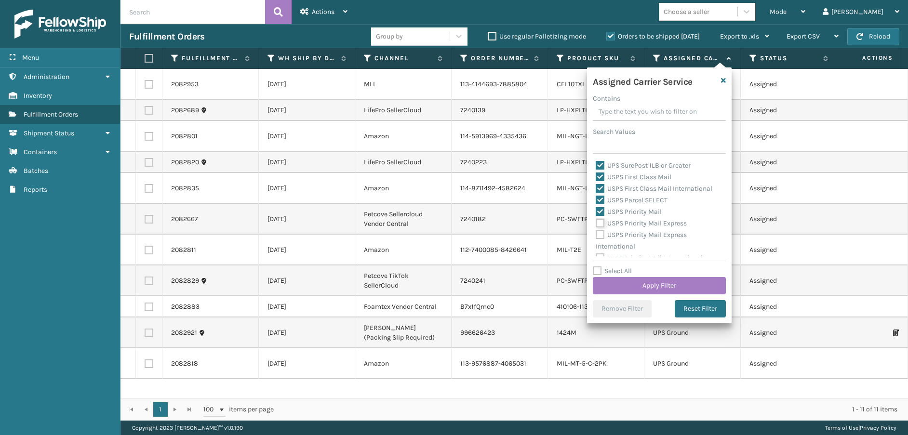
checkbox input "true"
click at [601, 235] on label "USPS Priority Mail Express International" at bounding box center [641, 241] width 91 height 20
click at [596, 235] on input "USPS Priority Mail Express International" at bounding box center [596, 233] width 0 height 6
checkbox input "true"
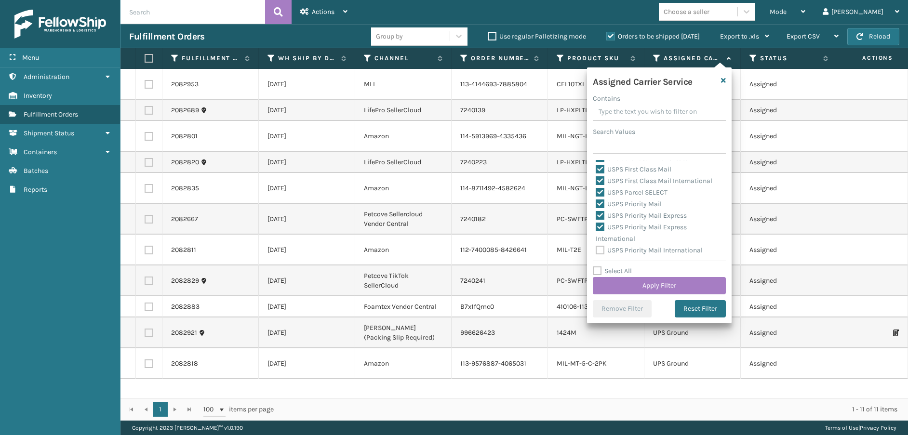
click at [602, 247] on label "USPS Priority Mail International" at bounding box center [649, 250] width 107 height 8
click at [596, 247] on input "USPS Priority Mail International" at bounding box center [596, 248] width 0 height 6
checkbox input "true"
click at [620, 283] on button "Apply Filter" at bounding box center [659, 285] width 133 height 17
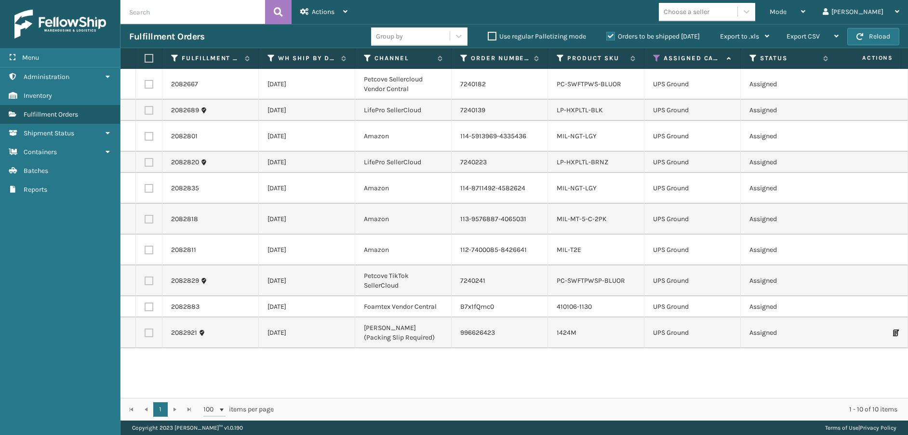
click at [150, 60] on label at bounding box center [148, 58] width 6 height 9
click at [145, 60] on input "checkbox" at bounding box center [145, 58] width 0 height 6
checkbox input "true"
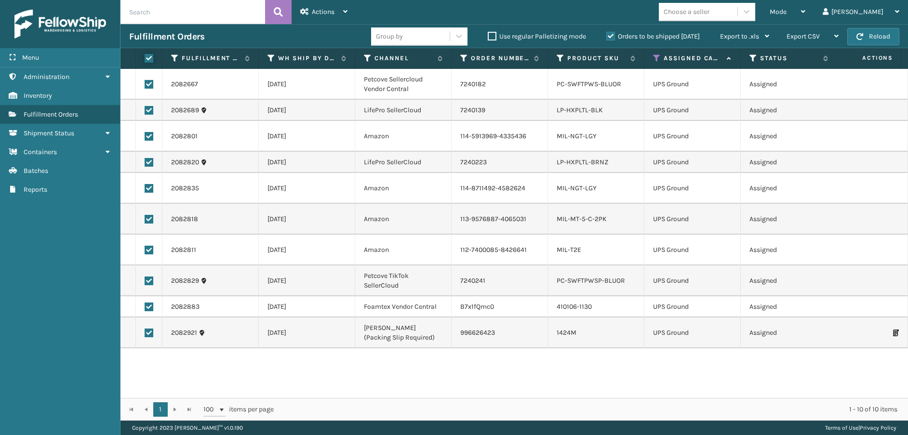
checkbox input "true"
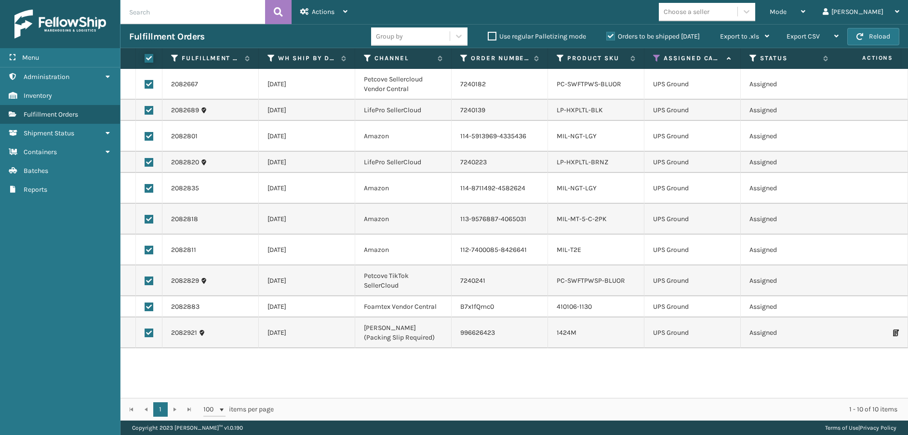
checkbox input "true"
click at [340, 16] on div "Actions" at bounding box center [323, 12] width 47 height 24
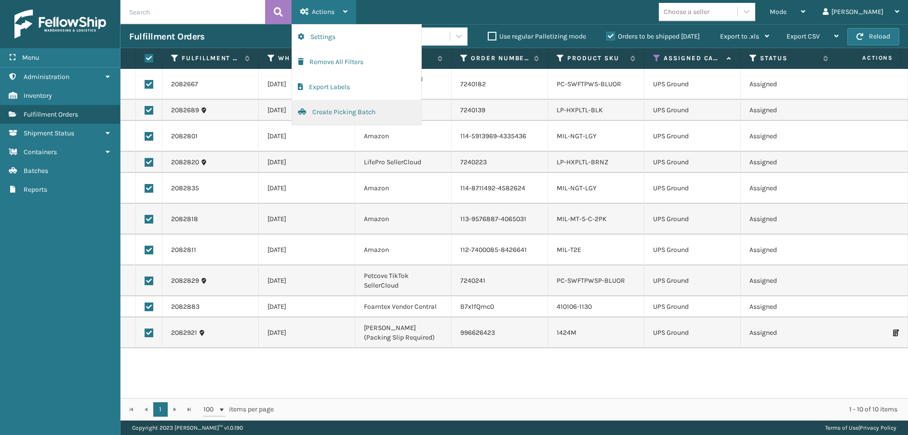
click at [324, 114] on button "Create Picking Batch" at bounding box center [356, 112] width 129 height 25
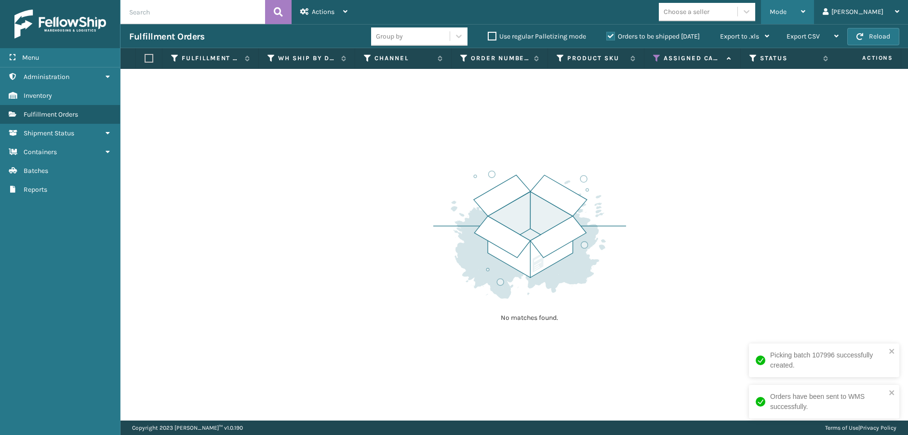
click at [806, 4] on div "Mode" at bounding box center [788, 12] width 36 height 24
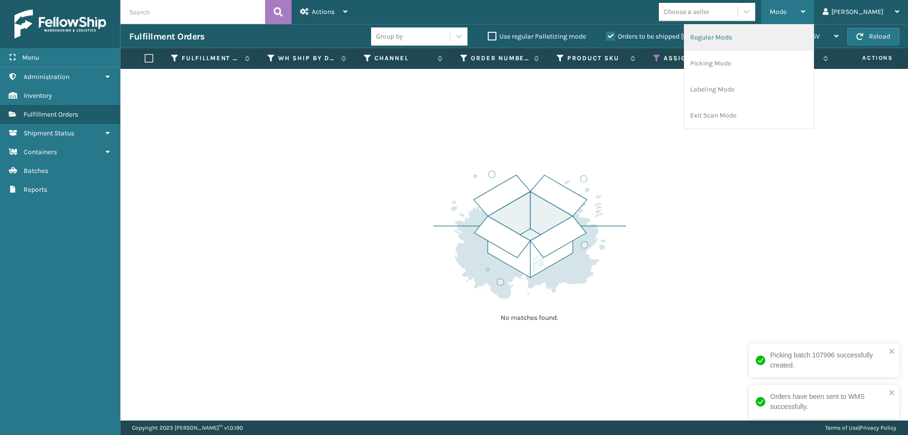
click at [792, 33] on li "Regular Mode" at bounding box center [749, 38] width 129 height 26
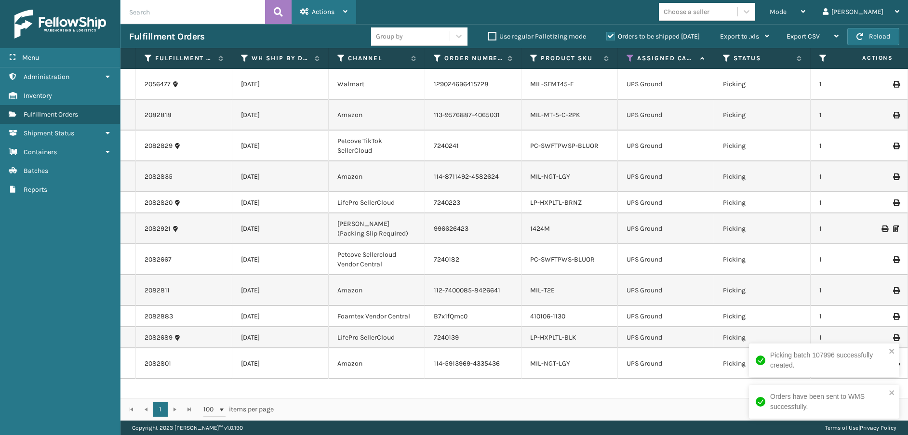
click at [327, 11] on span "Actions" at bounding box center [323, 12] width 23 height 8
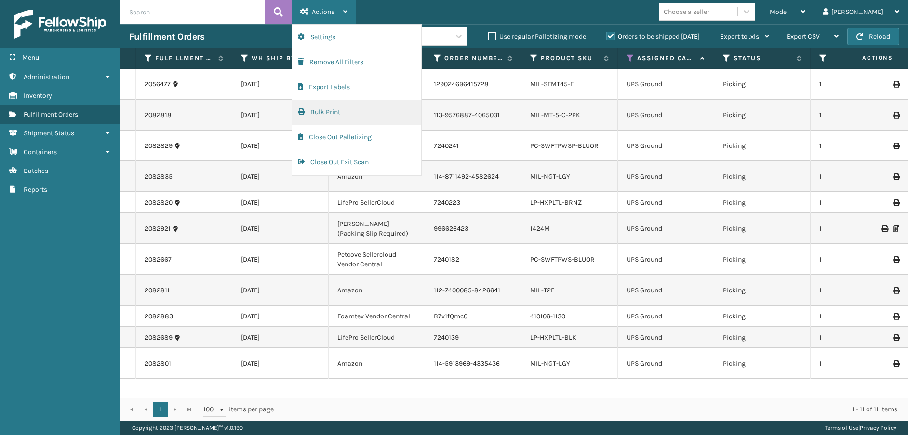
click at [332, 108] on button "Bulk Print" at bounding box center [356, 112] width 129 height 25
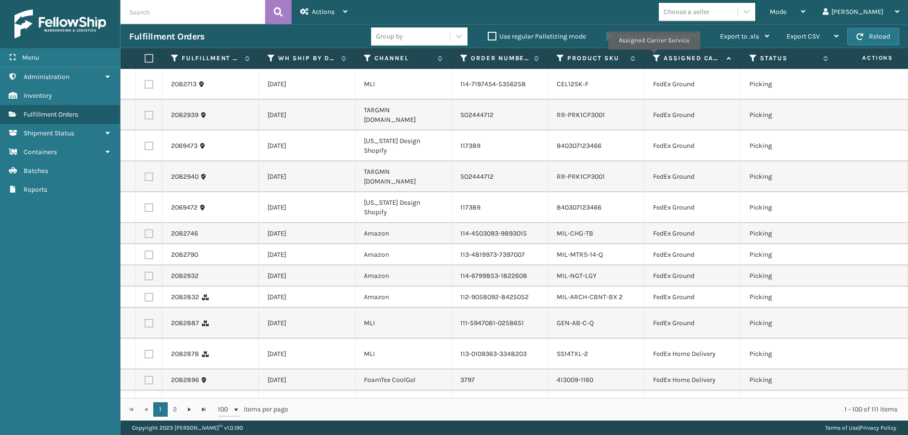
click at [654, 56] on icon at bounding box center [657, 58] width 8 height 9
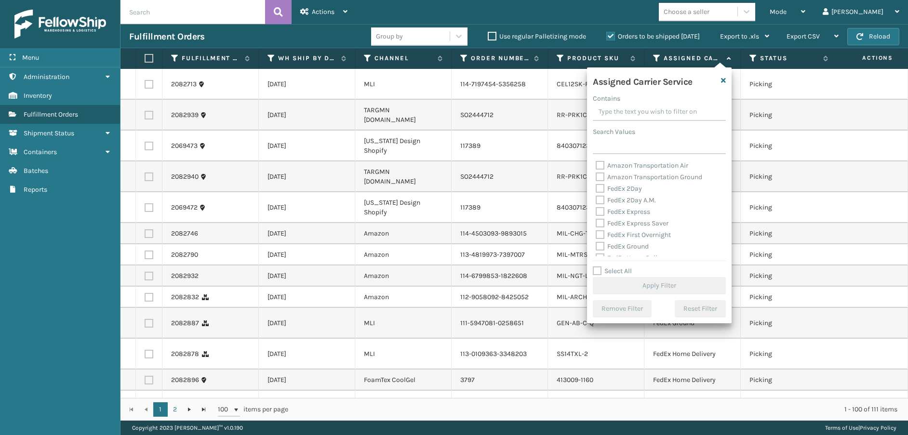
click at [601, 166] on label "Amazon Transportation Air" at bounding box center [642, 166] width 93 height 8
click at [596, 166] on input "Amazon Transportation Air" at bounding box center [596, 163] width 0 height 6
checkbox input "true"
click at [601, 175] on label "Amazon Transportation Ground" at bounding box center [649, 177] width 107 height 8
click at [596, 175] on input "Amazon Transportation Ground" at bounding box center [596, 175] width 0 height 6
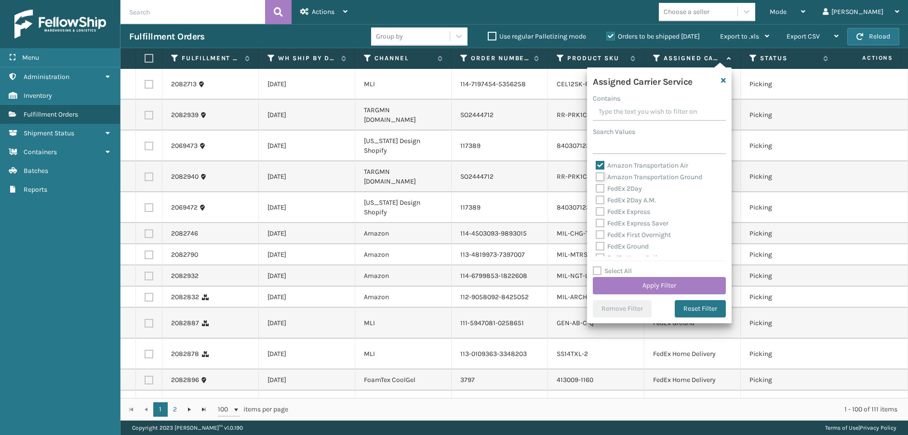
checkbox input "true"
click at [629, 283] on button "Apply Filter" at bounding box center [659, 285] width 133 height 17
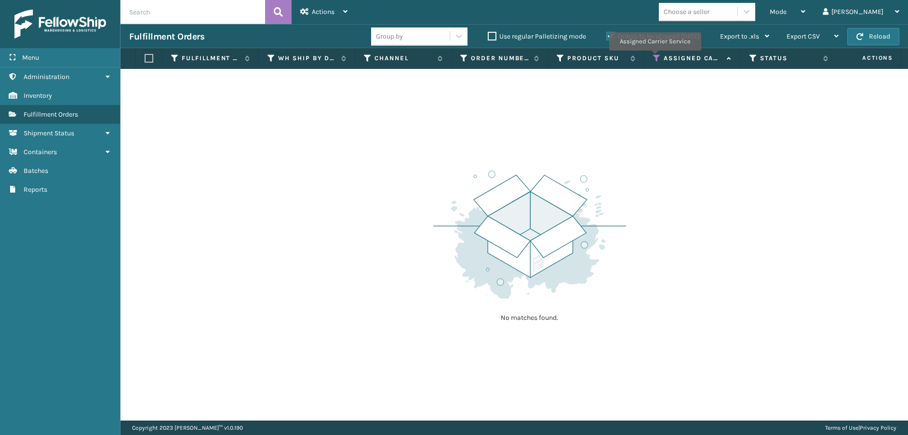
click at [655, 57] on icon at bounding box center [657, 58] width 8 height 9
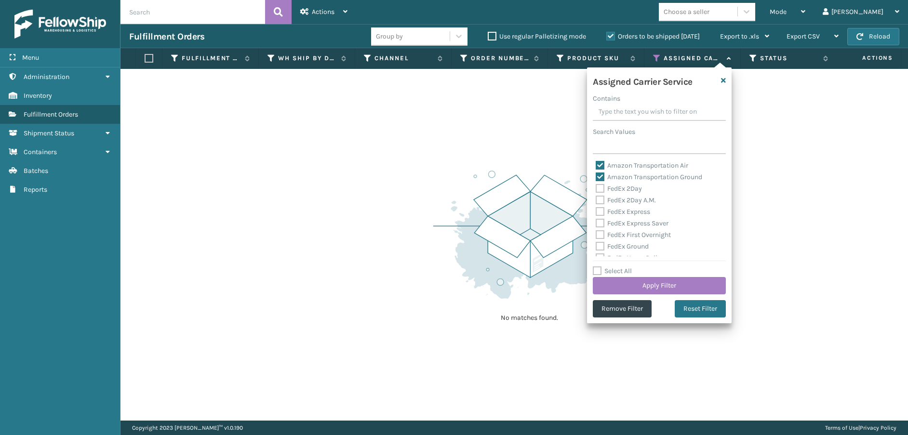
click at [599, 174] on label "Amazon Transportation Ground" at bounding box center [649, 177] width 107 height 8
click at [596, 174] on input "Amazon Transportation Ground" at bounding box center [596, 175] width 0 height 6
checkbox input "false"
click at [599, 167] on label "Amazon Transportation Air" at bounding box center [642, 166] width 93 height 8
click at [596, 166] on input "Amazon Transportation Air" at bounding box center [596, 163] width 0 height 6
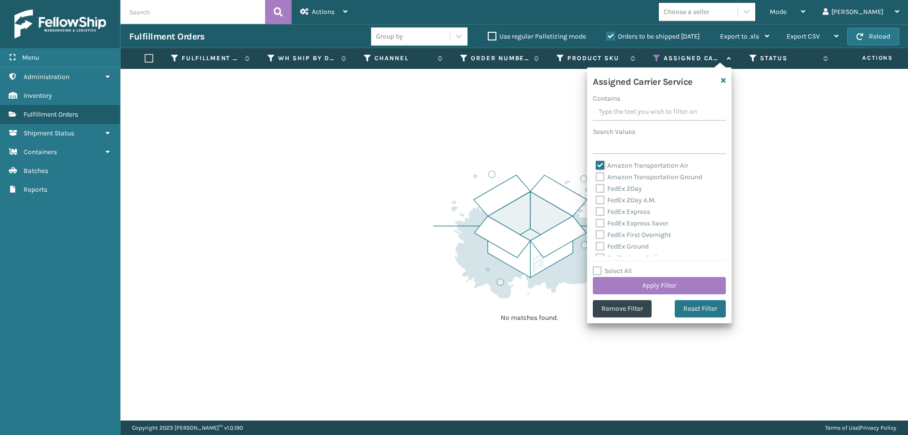
checkbox input "false"
click at [602, 187] on label "FedEx 2Day" at bounding box center [619, 189] width 46 height 8
click at [596, 187] on input "FedEx 2Day" at bounding box center [596, 186] width 0 height 6
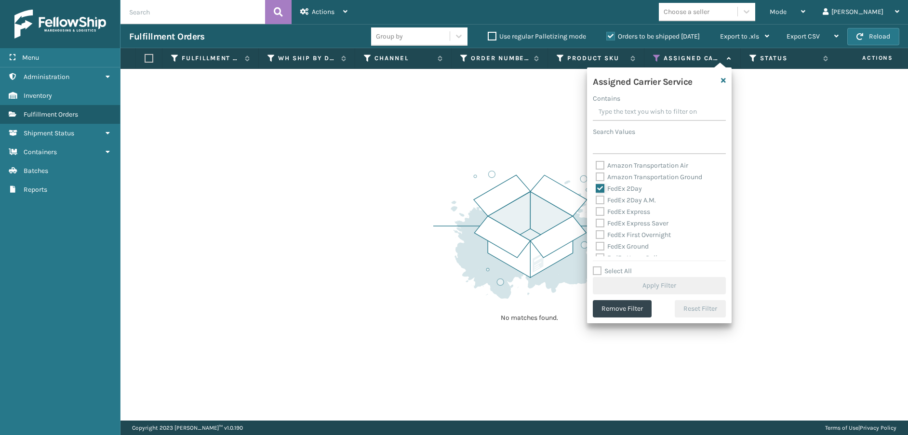
checkbox input "true"
click at [602, 197] on label "FedEx 2Day A.M." at bounding box center [626, 200] width 60 height 8
click at [596, 197] on input "FedEx 2Day A.M." at bounding box center [596, 198] width 0 height 6
checkbox input "true"
click at [602, 213] on label "FedEx Express" at bounding box center [623, 212] width 54 height 8
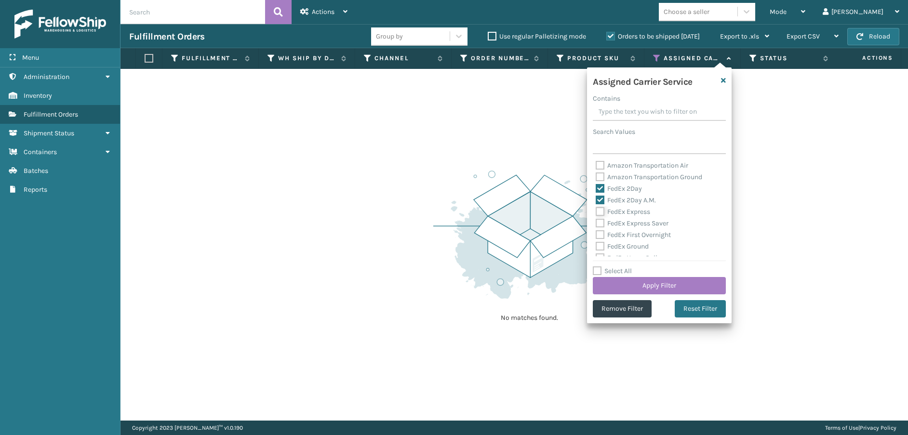
click at [596, 213] on input "FedEx Express" at bounding box center [596, 209] width 0 height 6
checkbox input "true"
click at [603, 221] on label "FedEx Express Saver" at bounding box center [632, 223] width 73 height 8
click at [596, 221] on input "FedEx Express Saver" at bounding box center [596, 221] width 0 height 6
checkbox input "true"
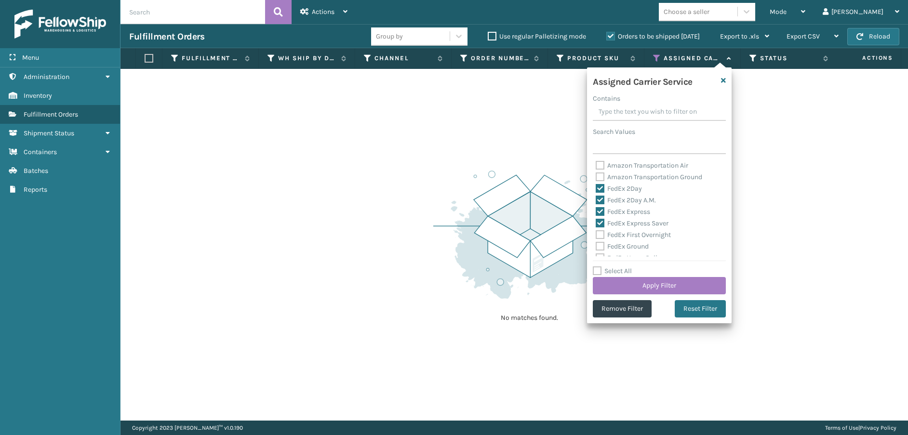
click at [600, 230] on div "FedEx First Overnight" at bounding box center [659, 236] width 127 height 12
click at [600, 236] on label "FedEx First Overnight" at bounding box center [633, 235] width 75 height 8
click at [596, 236] on input "FedEx First Overnight" at bounding box center [596, 233] width 0 height 6
checkbox input "true"
click at [600, 244] on label "FedEx Ground" at bounding box center [622, 247] width 53 height 8
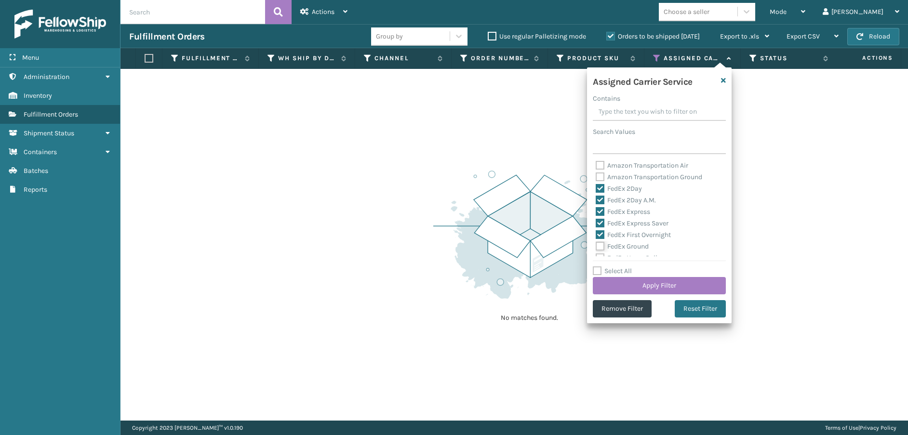
click at [596, 244] on input "FedEx Ground" at bounding box center [596, 244] width 0 height 6
checkbox input "true"
click at [599, 207] on label "FedEx Home Delivery" at bounding box center [633, 210] width 74 height 8
click at [596, 207] on input "FedEx Home Delivery" at bounding box center [596, 207] width 0 height 6
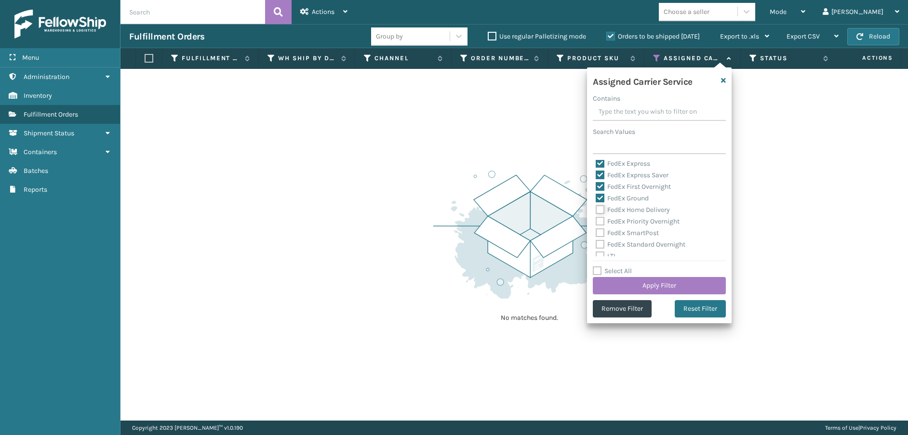
checkbox input "true"
click at [601, 225] on label "FedEx Priority Overnight" at bounding box center [638, 221] width 84 height 8
click at [596, 222] on input "FedEx Priority Overnight" at bounding box center [596, 219] width 0 height 6
checkbox input "true"
click at [601, 232] on label "FedEx SmartPost" at bounding box center [627, 233] width 63 height 8
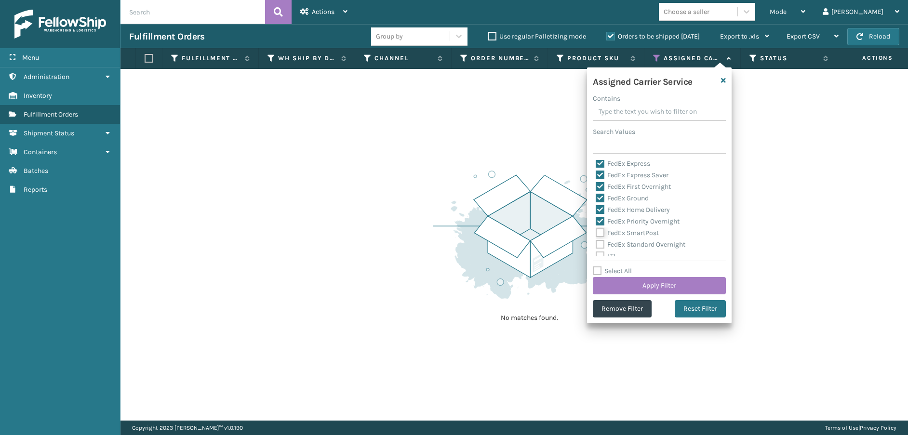
click at [596, 232] on input "FedEx SmartPost" at bounding box center [596, 231] width 0 height 6
checkbox input "true"
click at [602, 244] on label "FedEx Standard Overnight" at bounding box center [641, 245] width 90 height 8
click at [596, 244] on input "FedEx Standard Overnight" at bounding box center [596, 242] width 0 height 6
checkbox input "true"
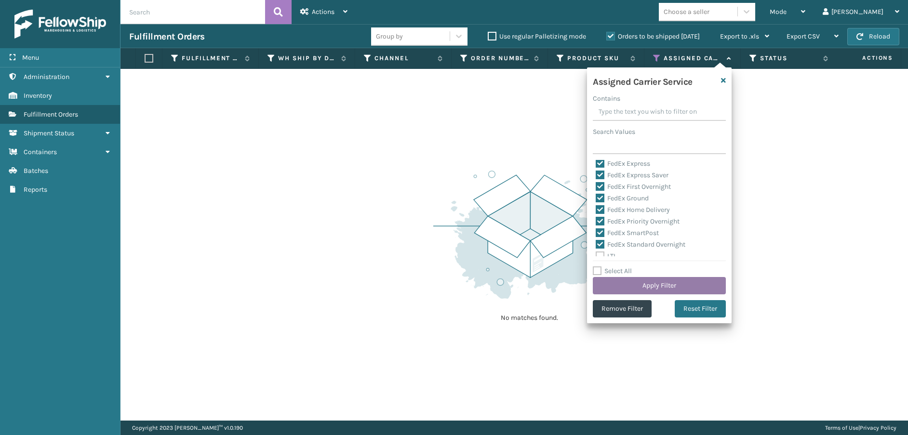
click at [640, 283] on button "Apply Filter" at bounding box center [659, 285] width 133 height 17
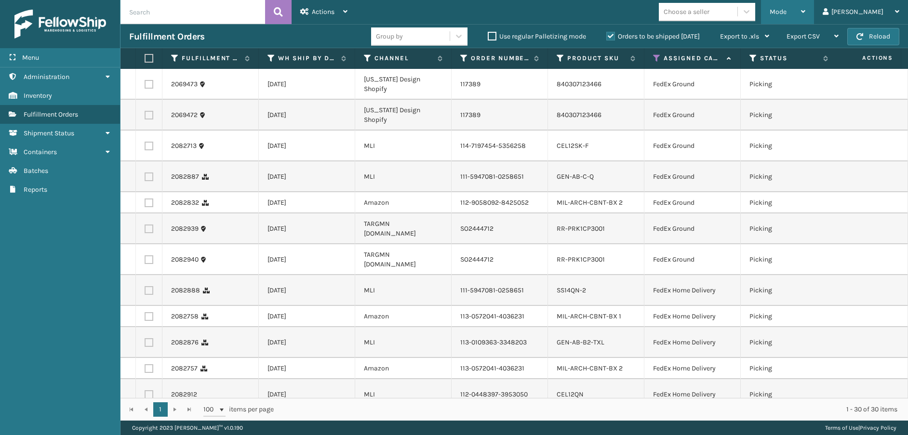
click at [787, 8] on span "Mode" at bounding box center [778, 12] width 17 height 8
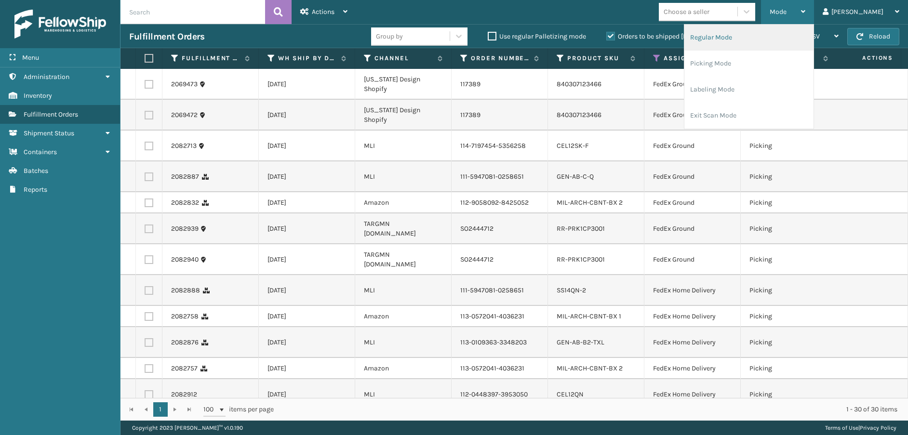
click at [778, 44] on li "Regular Mode" at bounding box center [749, 38] width 129 height 26
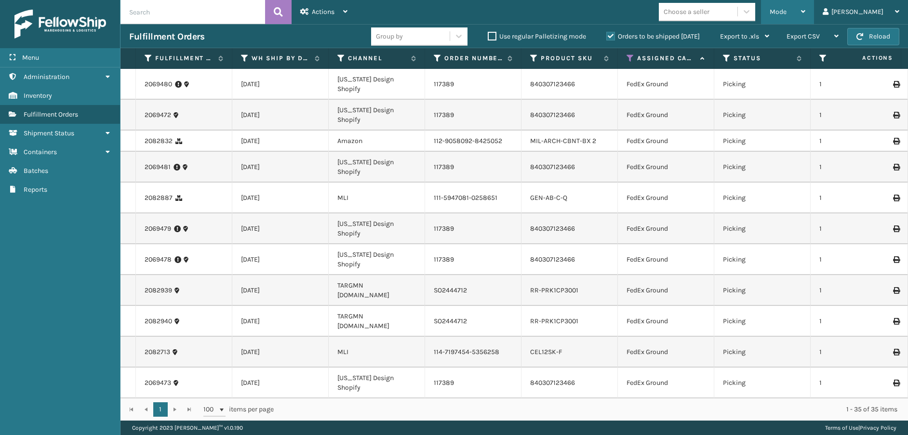
click at [806, 9] on div "Mode" at bounding box center [788, 12] width 36 height 24
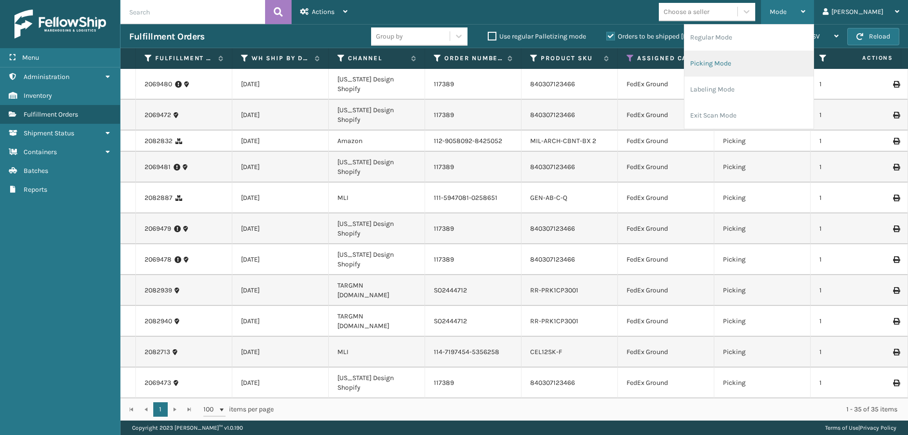
click at [781, 63] on li "Picking Mode" at bounding box center [749, 64] width 129 height 26
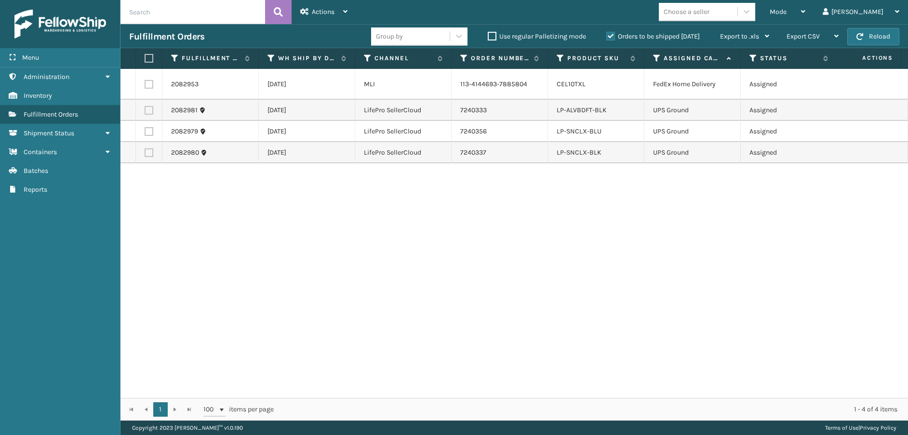
click at [150, 88] on label at bounding box center [149, 84] width 9 height 9
click at [145, 86] on input "checkbox" at bounding box center [145, 83] width 0 height 6
checkbox input "true"
click at [336, 11] on div "Actions" at bounding box center [323, 12] width 47 height 24
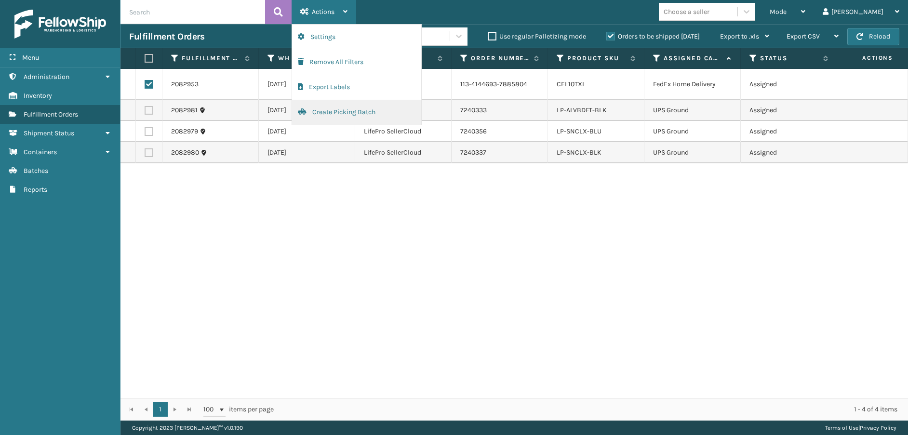
click at [354, 117] on button "Create Picking Batch" at bounding box center [356, 112] width 129 height 25
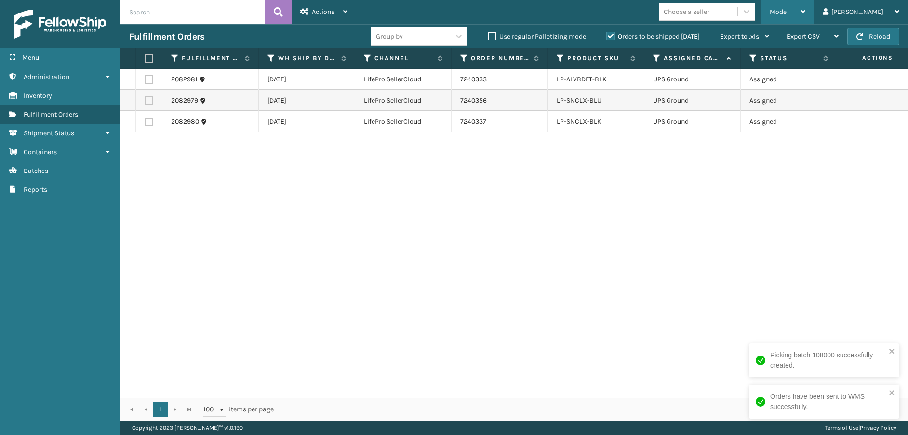
click at [787, 15] on span "Mode" at bounding box center [778, 12] width 17 height 8
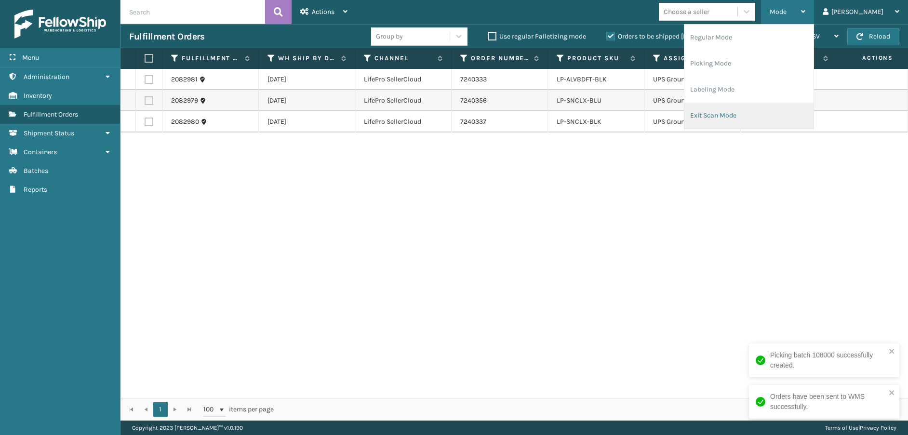
click at [770, 115] on li "Exit Scan Mode" at bounding box center [749, 116] width 129 height 26
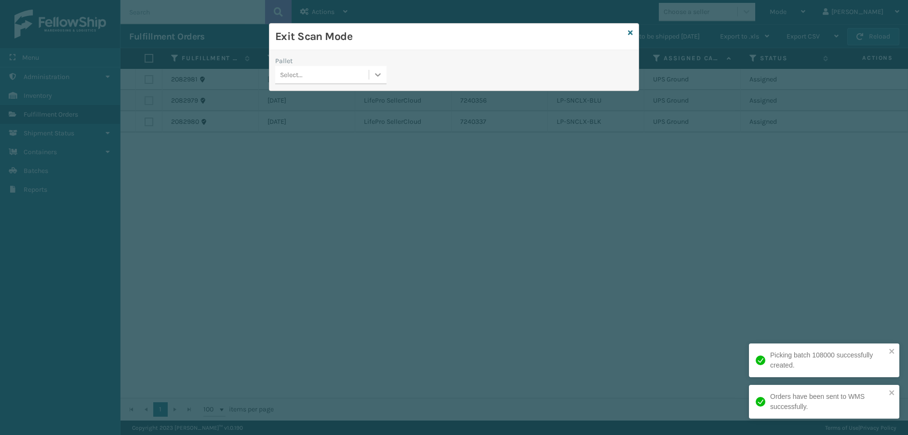
click at [369, 72] on div at bounding box center [377, 74] width 17 height 17
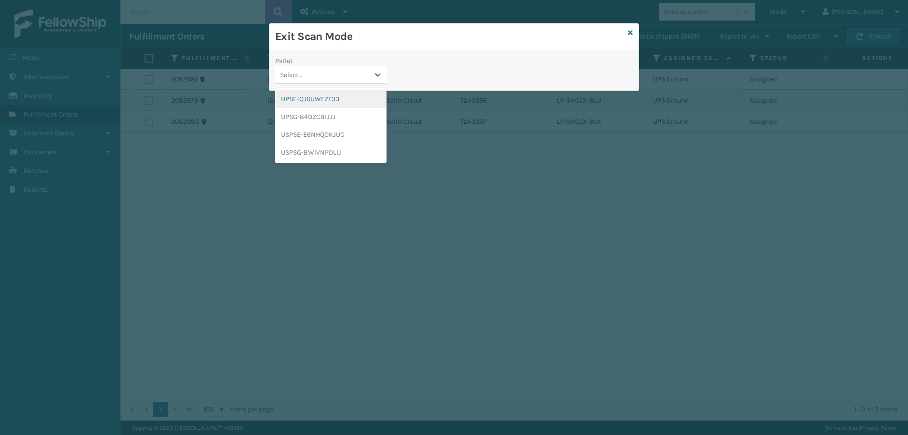
click at [342, 97] on div "UPSE-QJ0UWFZF33" at bounding box center [330, 99] width 111 height 18
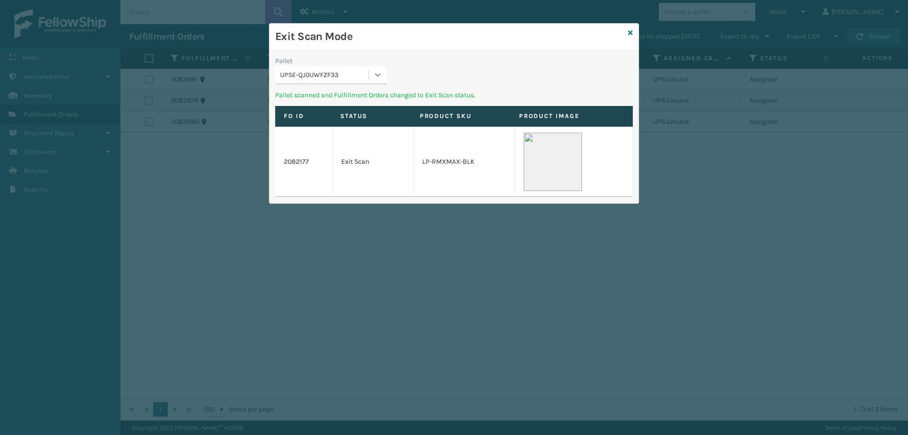
click at [376, 75] on icon at bounding box center [379, 74] width 6 height 3
click at [341, 106] on div "UPSG-84DZC8IJJJ" at bounding box center [330, 99] width 111 height 18
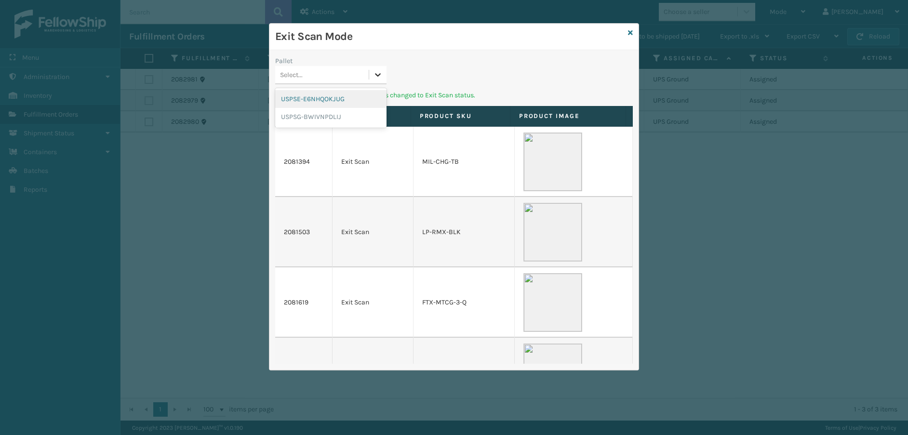
click at [379, 78] on icon at bounding box center [378, 75] width 10 height 10
click at [349, 93] on div "USPSE-E6NHQOKJUG" at bounding box center [330, 99] width 111 height 18
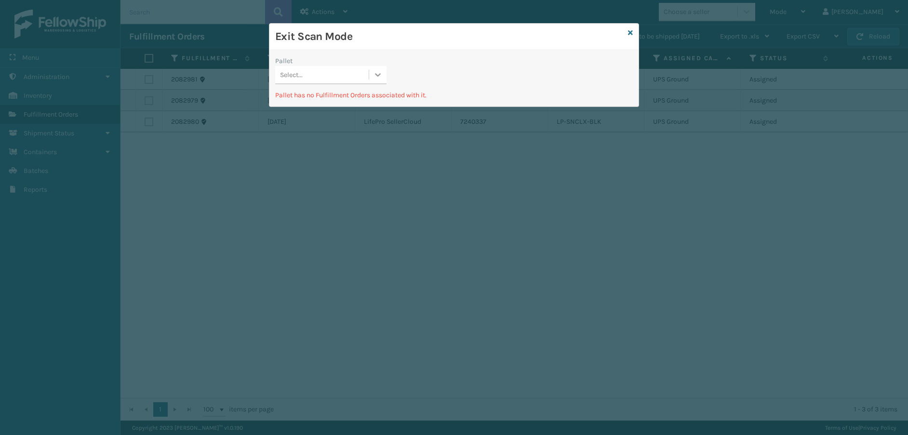
click at [375, 75] on icon at bounding box center [378, 75] width 10 height 10
click at [324, 115] on div "USPSG-BWIVNPDLIJ" at bounding box center [330, 117] width 111 height 18
click at [630, 32] on icon at bounding box center [630, 32] width 5 height 7
